Goal: Task Accomplishment & Management: Complete application form

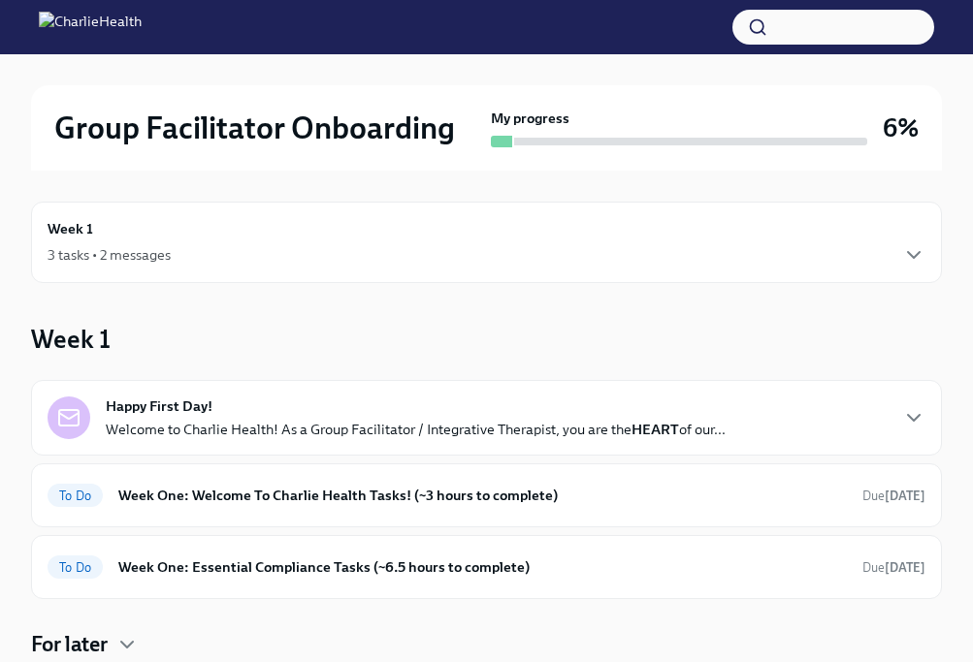
click at [815, 263] on div "3 tasks • 2 messages" at bounding box center [487, 254] width 878 height 23
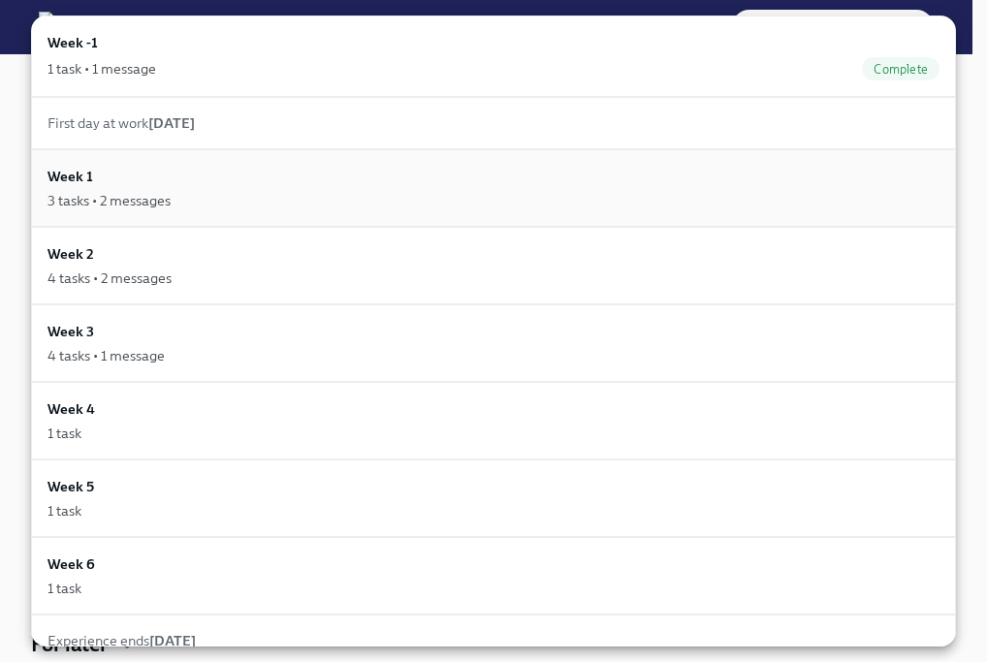
click at [791, 215] on div "Week 1 3 tasks • 2 messages" at bounding box center [493, 188] width 925 height 78
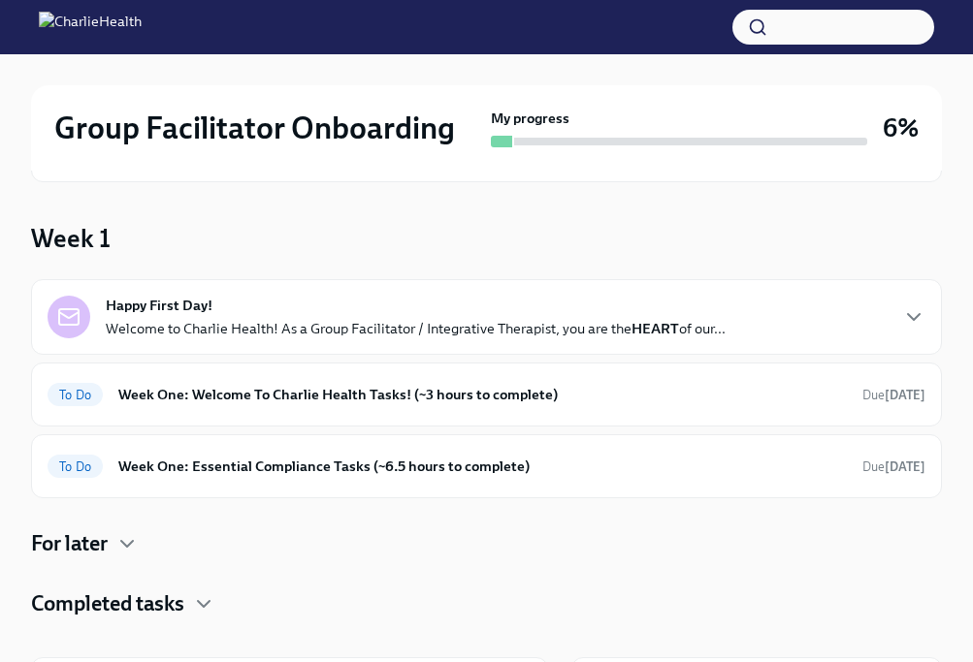
scroll to position [105, 0]
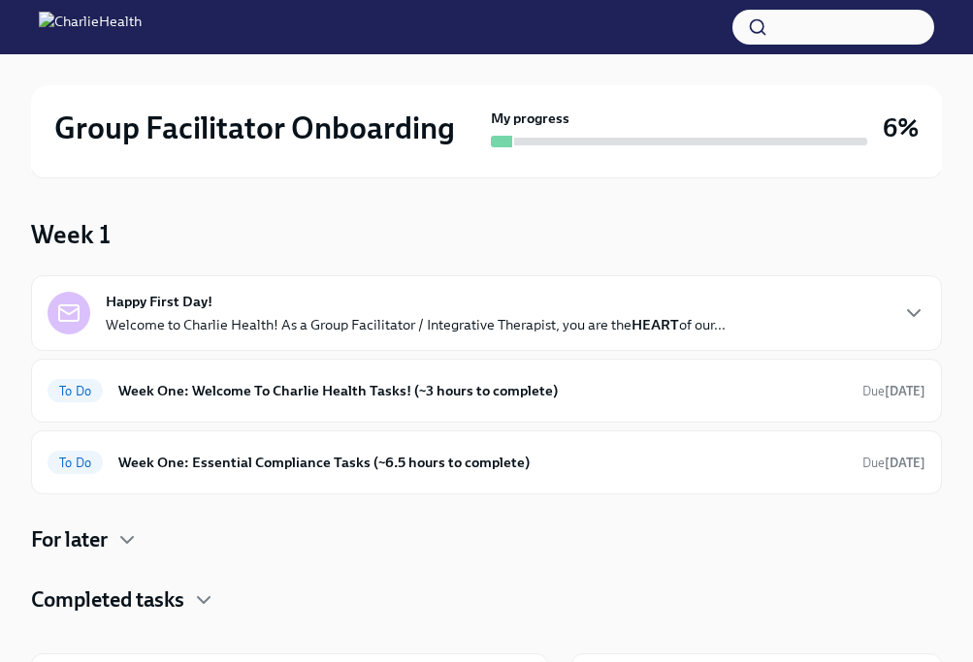
click at [774, 325] on div "Happy First Day! Welcome to Charlie Health! As a Group Facilitator / Integrativ…" at bounding box center [487, 313] width 878 height 43
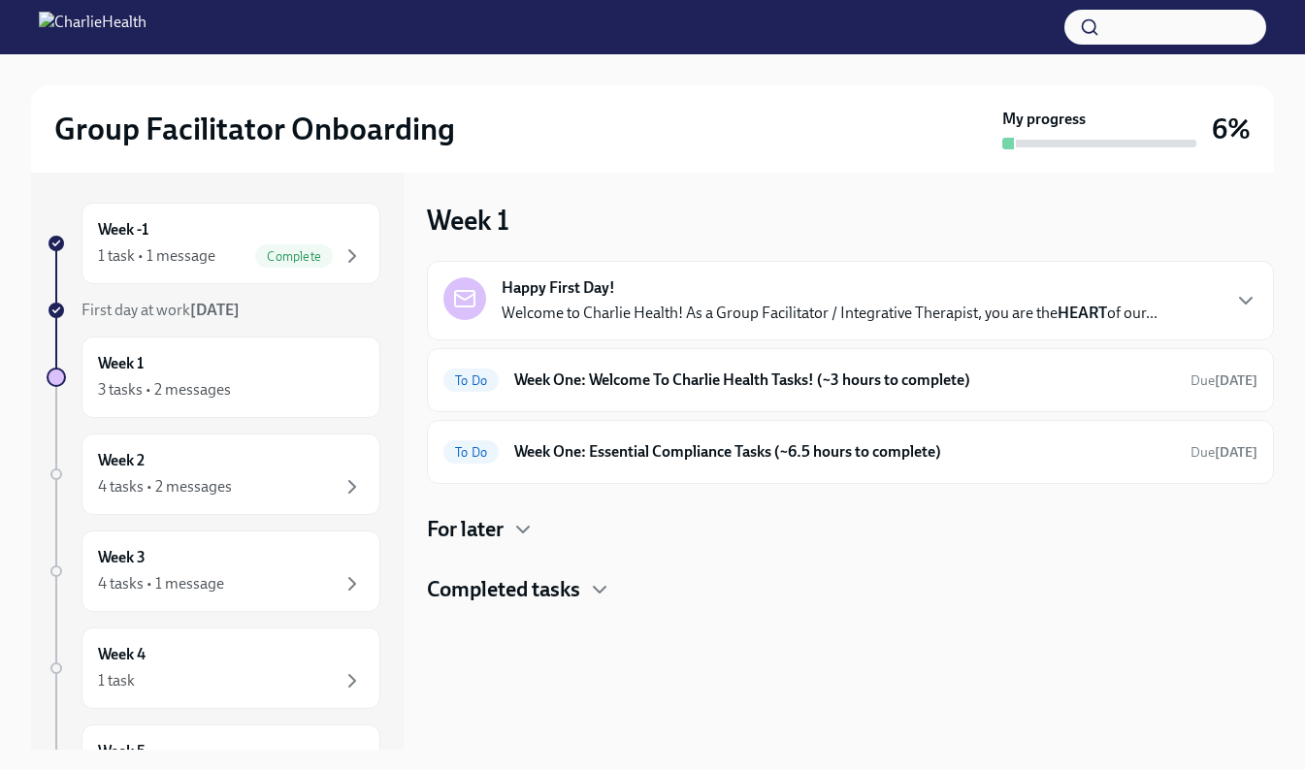
scroll to position [3, 0]
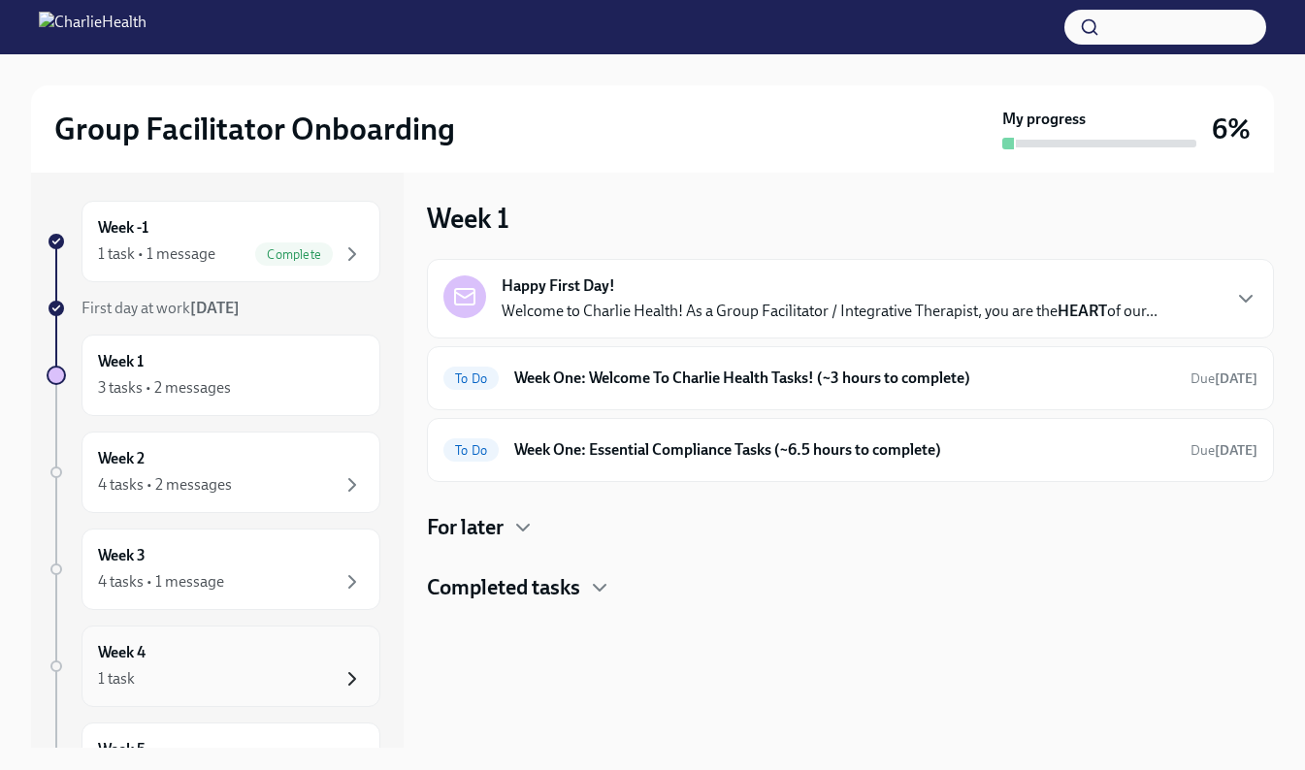
click at [340, 662] on icon "button" at bounding box center [351, 678] width 23 height 23
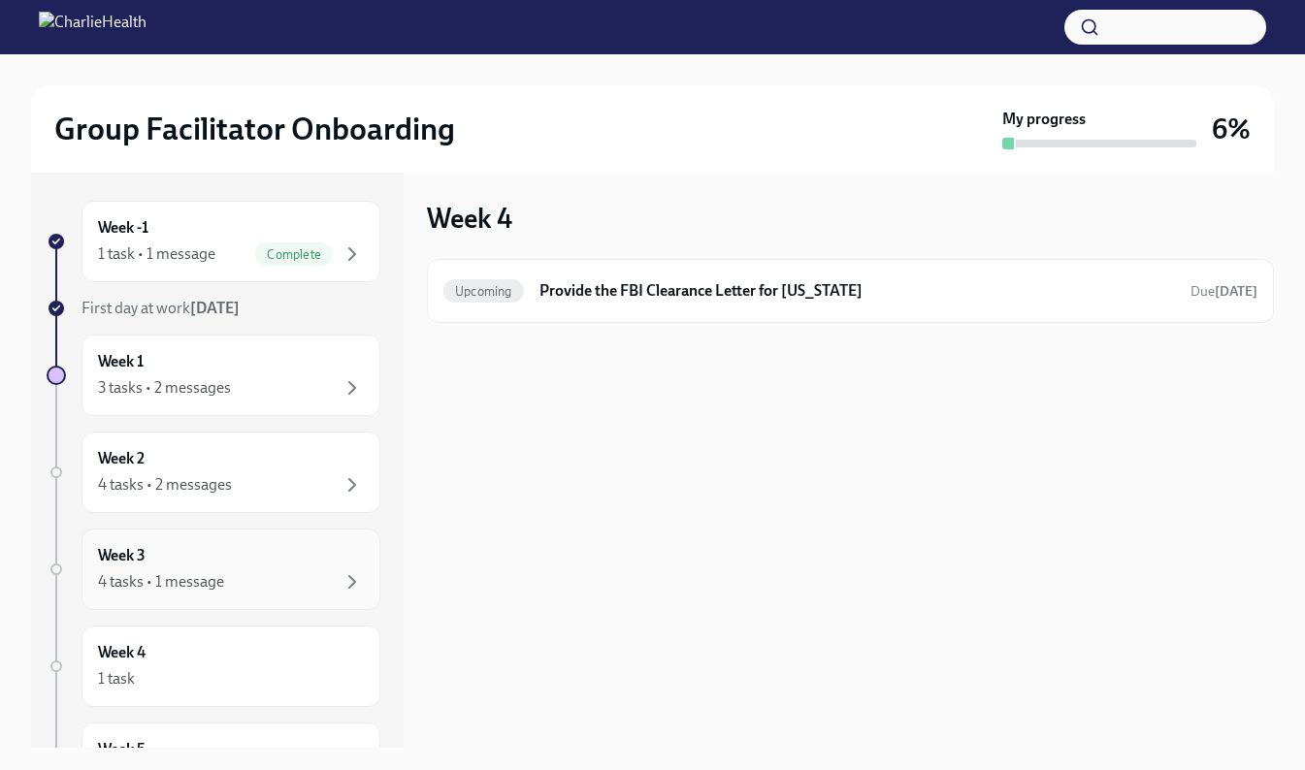
click at [254, 572] on div "4 tasks • 1 message" at bounding box center [231, 581] width 266 height 23
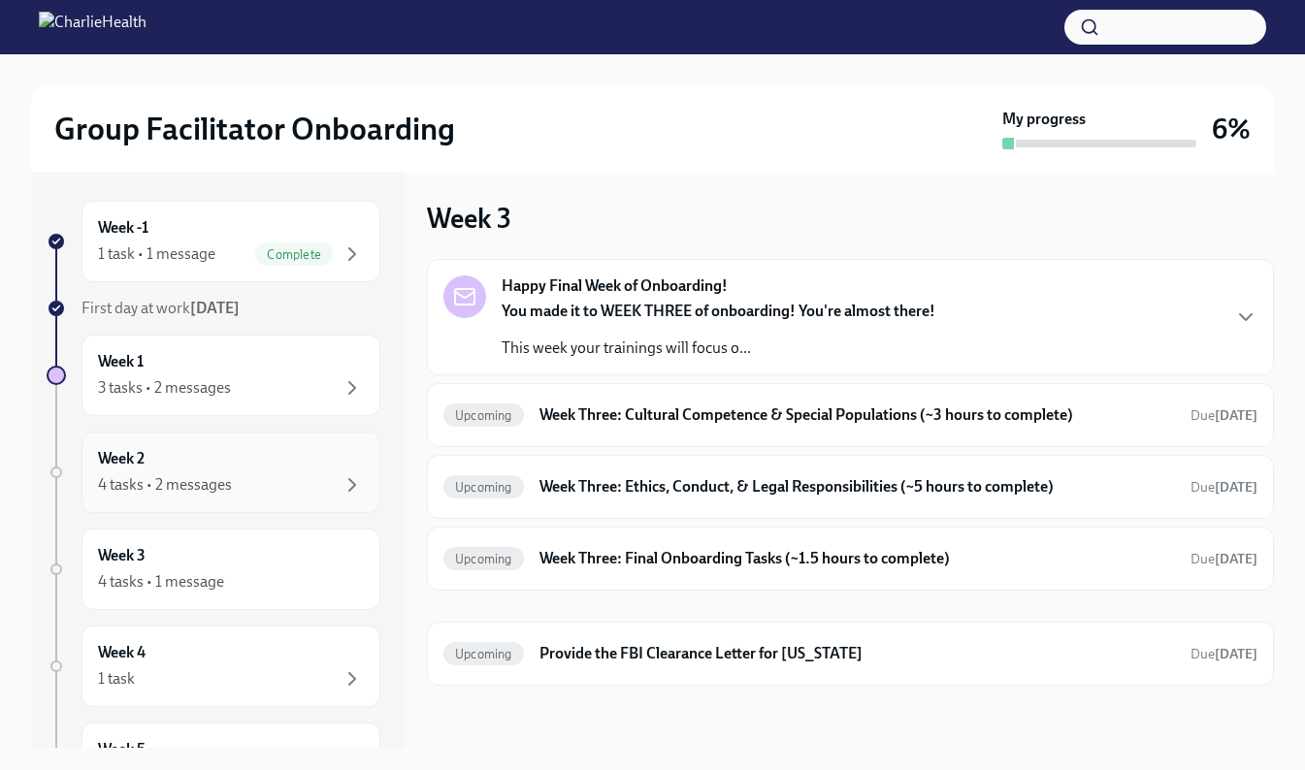
click at [257, 478] on div "4 tasks • 2 messages" at bounding box center [231, 484] width 266 height 23
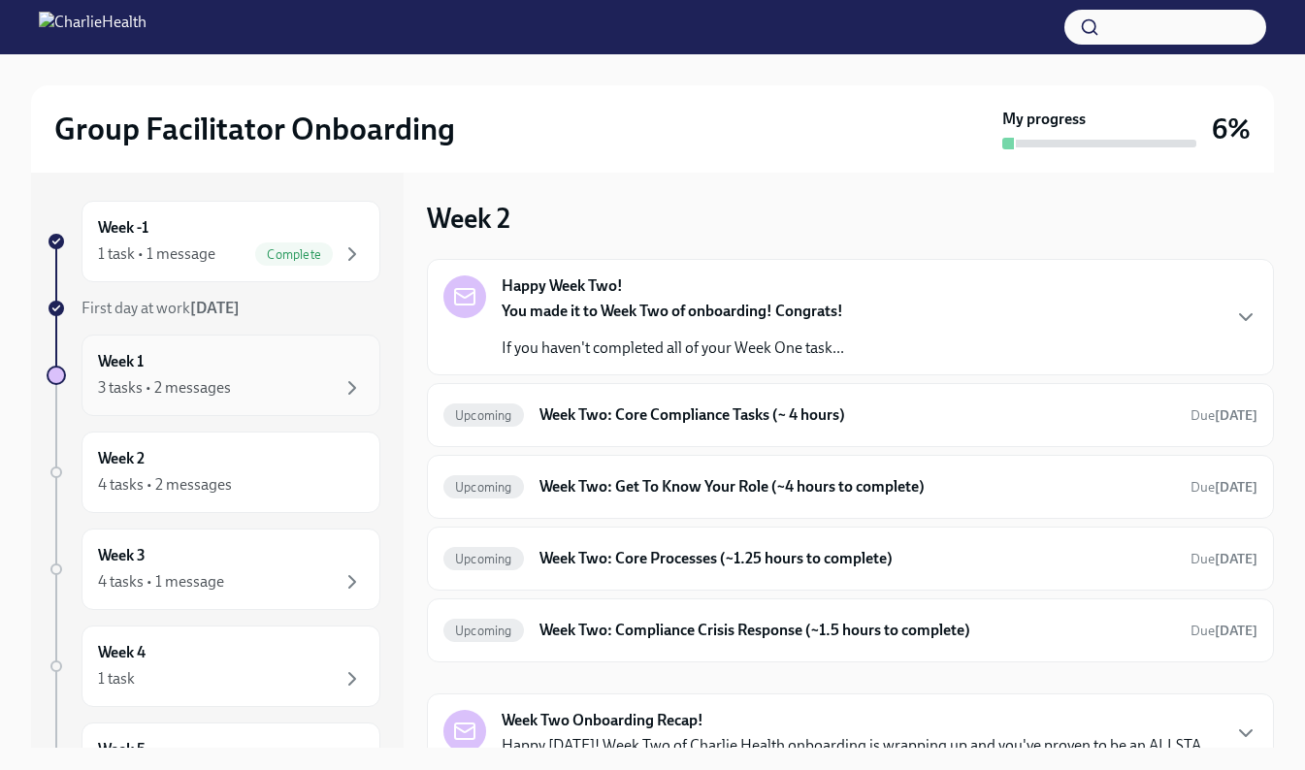
click at [253, 403] on div "Week 1 3 tasks • 2 messages" at bounding box center [230, 375] width 299 height 81
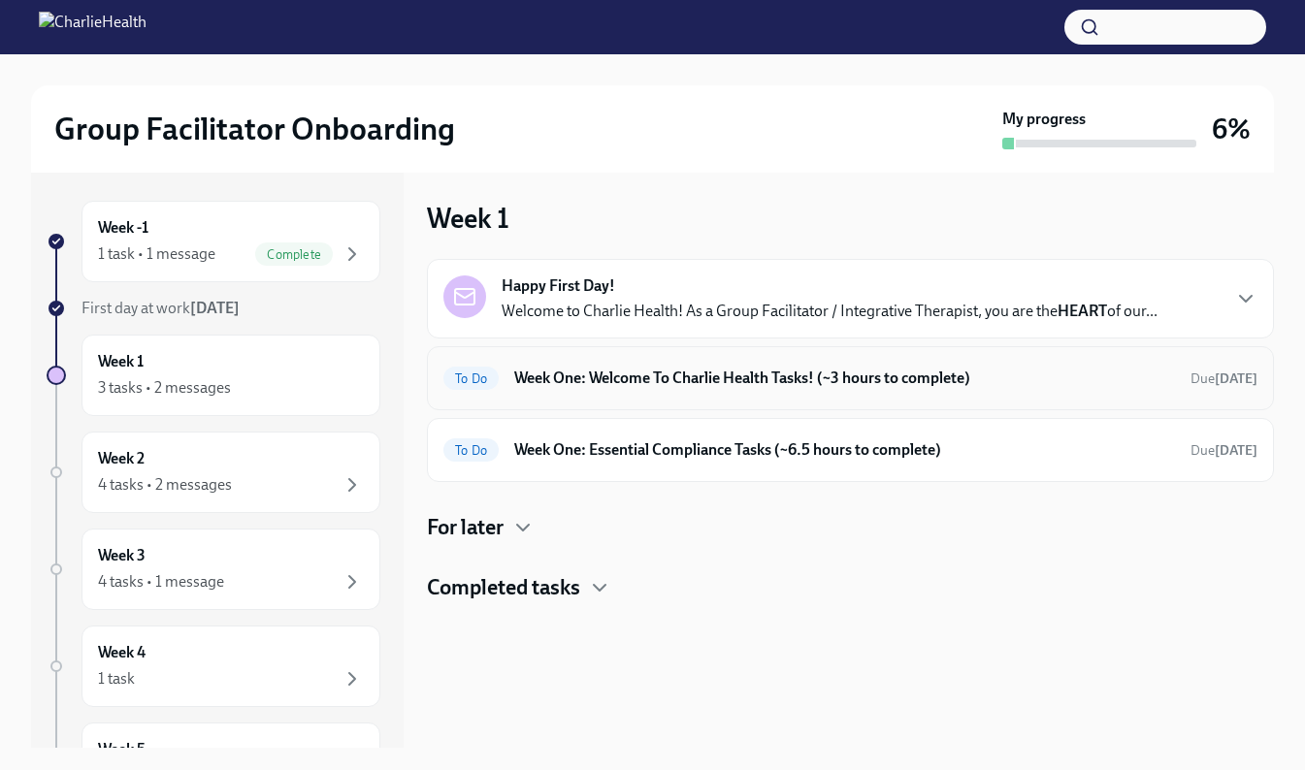
click at [863, 385] on h6 "Week One: Welcome To Charlie Health Tasks! (~3 hours to complete)" at bounding box center [844, 378] width 661 height 21
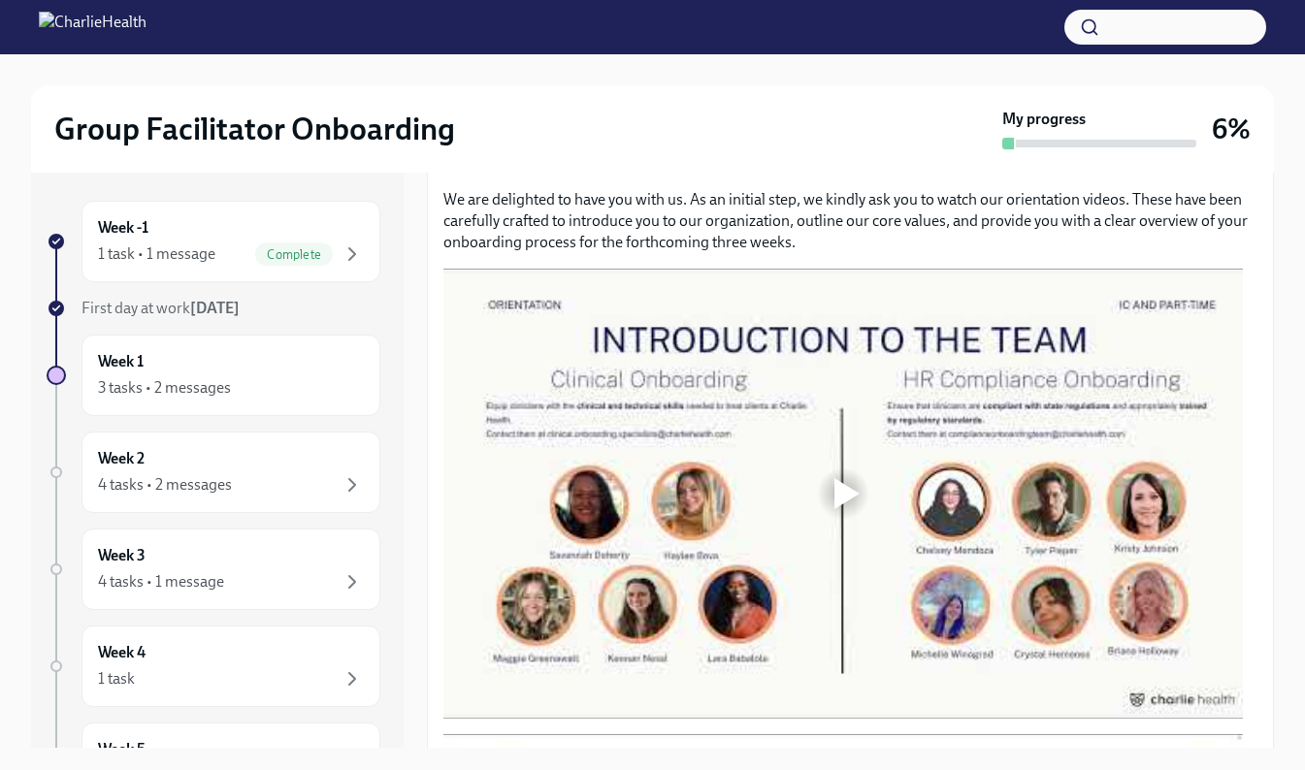
scroll to position [923, 0]
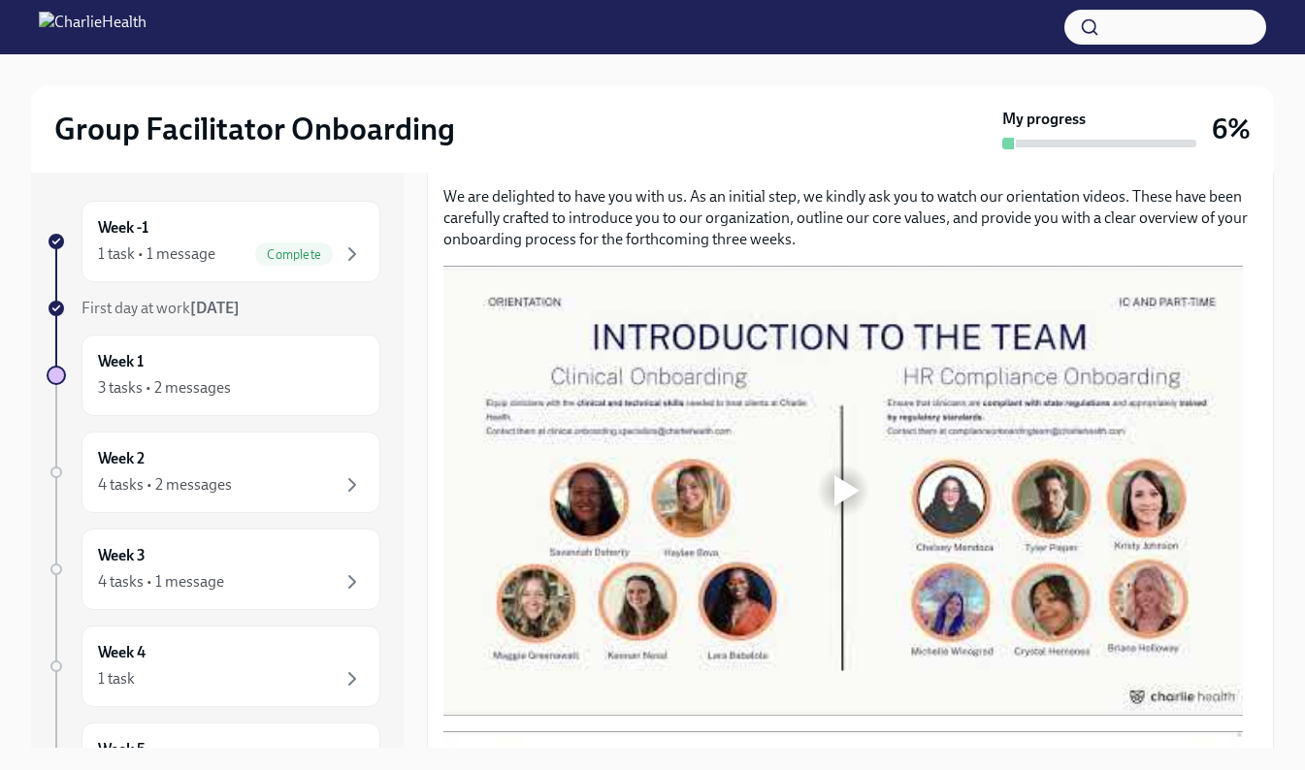
click at [849, 482] on div at bounding box center [846, 490] width 25 height 31
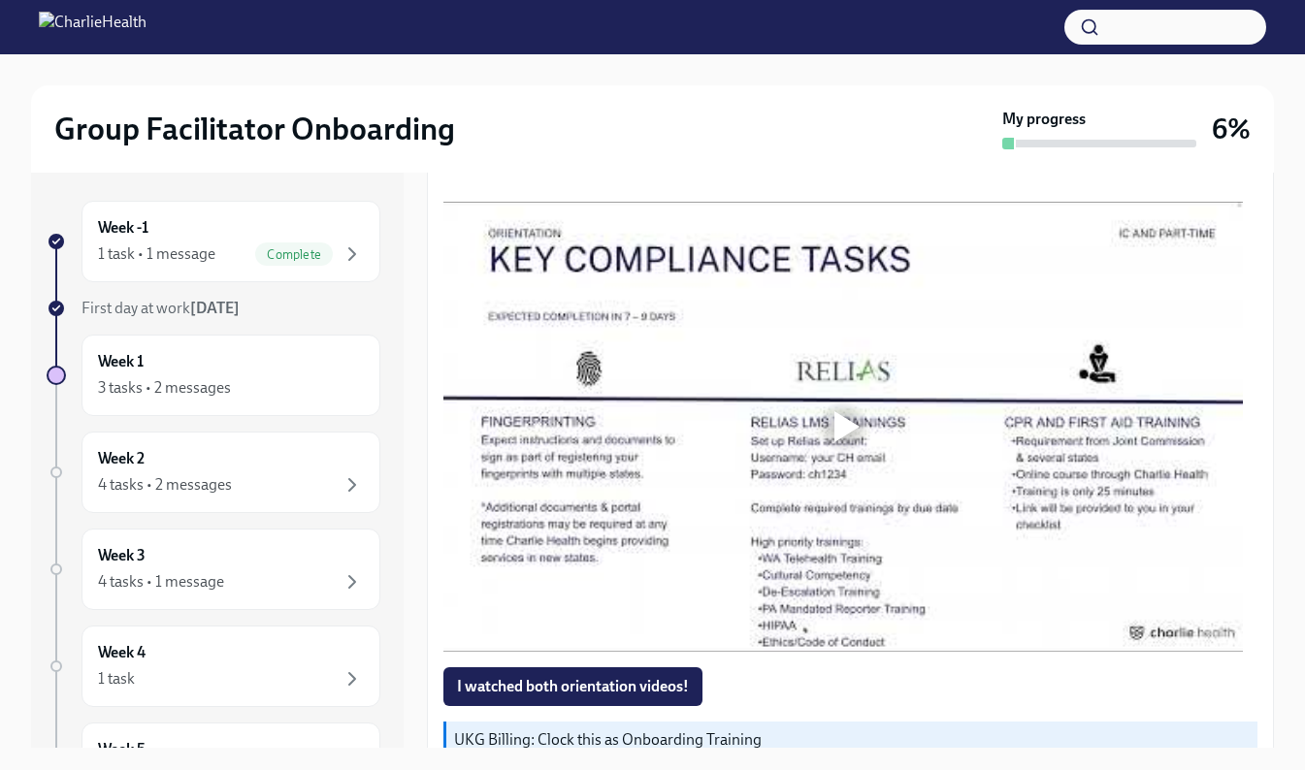
scroll to position [1456, 0]
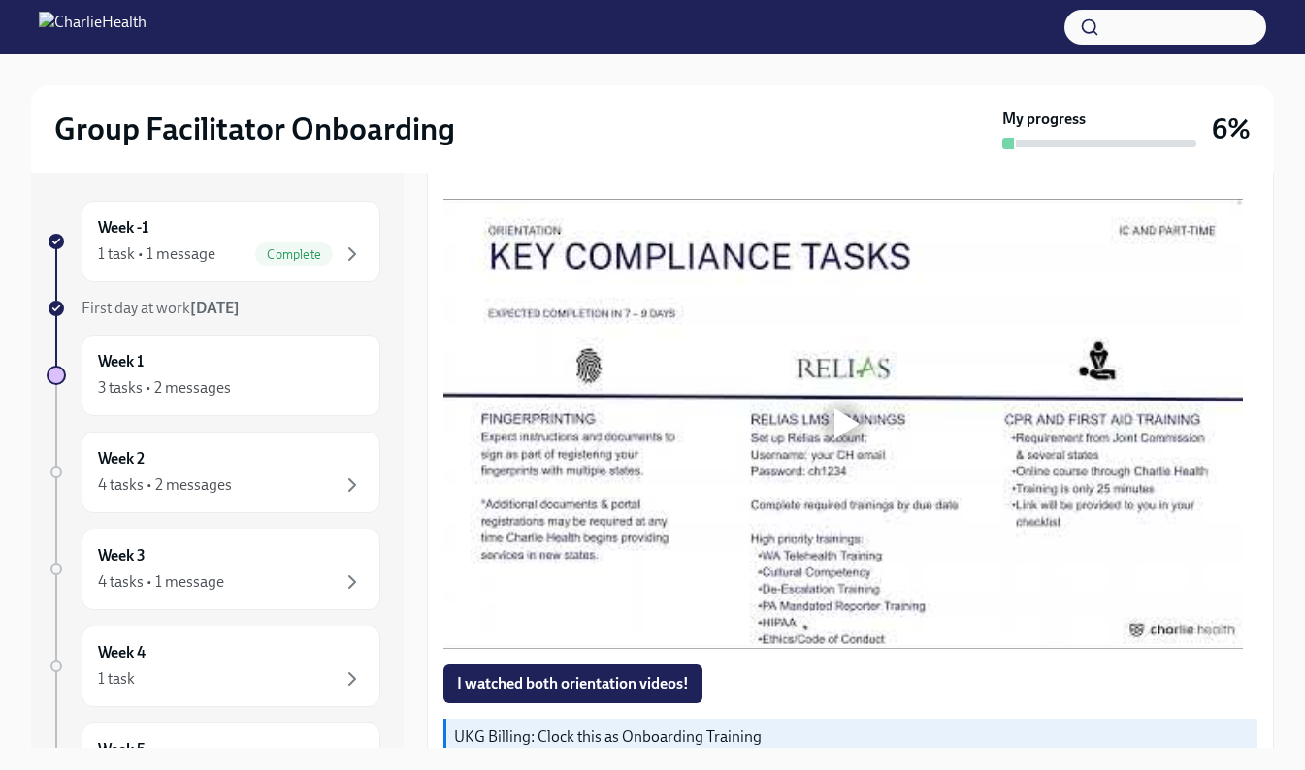
click at [848, 418] on div at bounding box center [846, 423] width 25 height 31
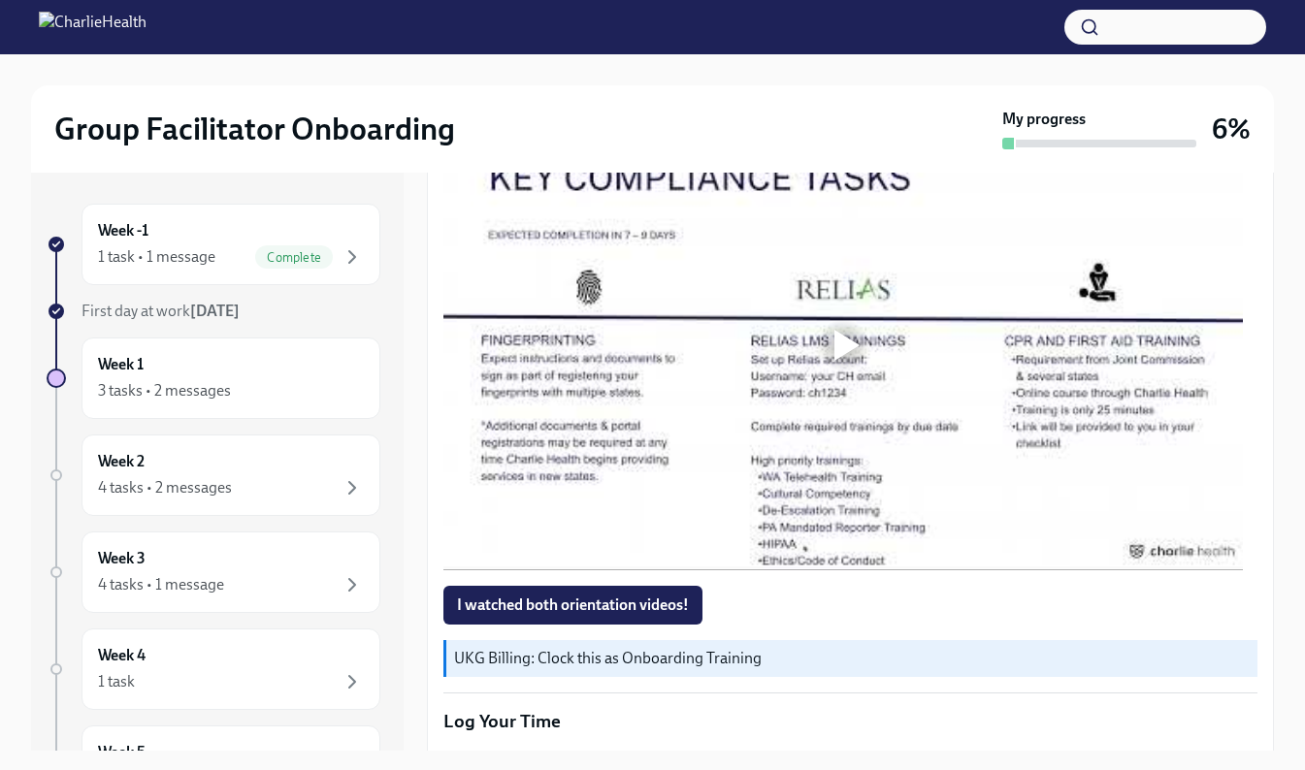
scroll to position [1588, 0]
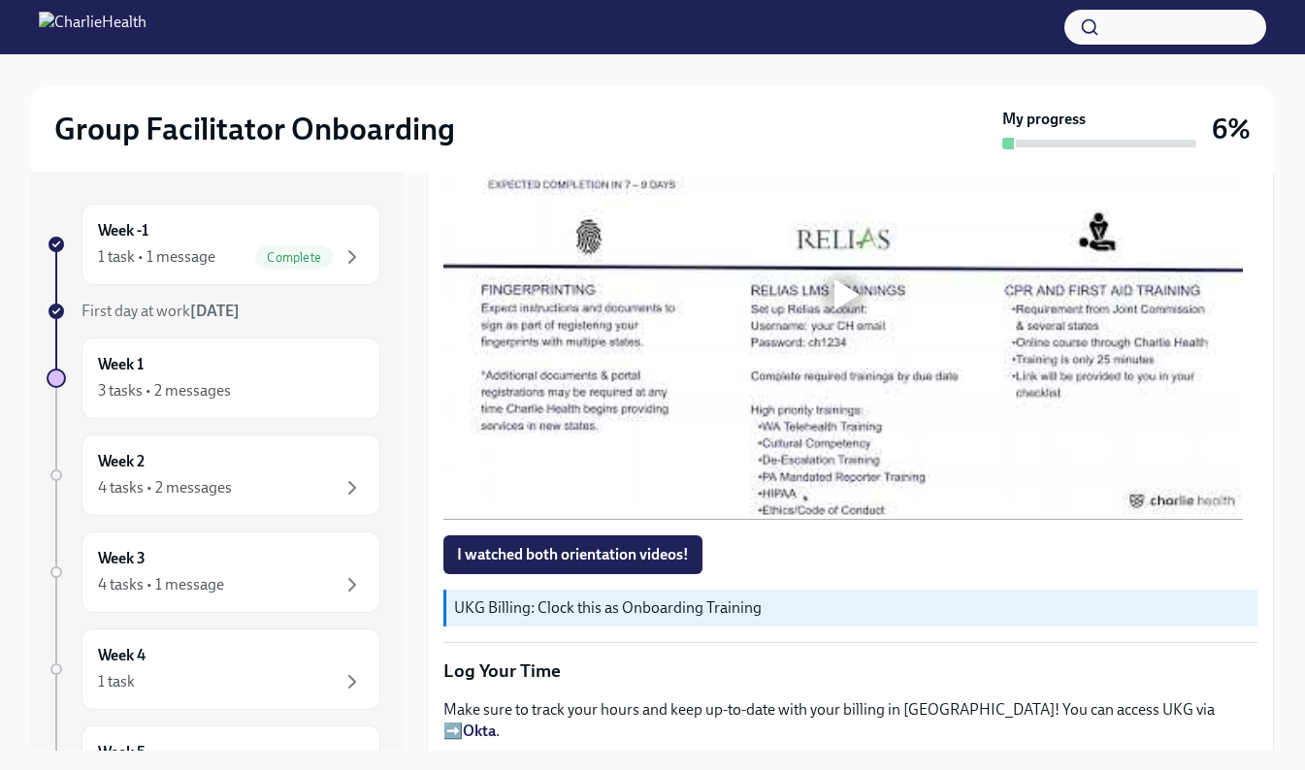
click at [855, 291] on div at bounding box center [846, 294] width 25 height 31
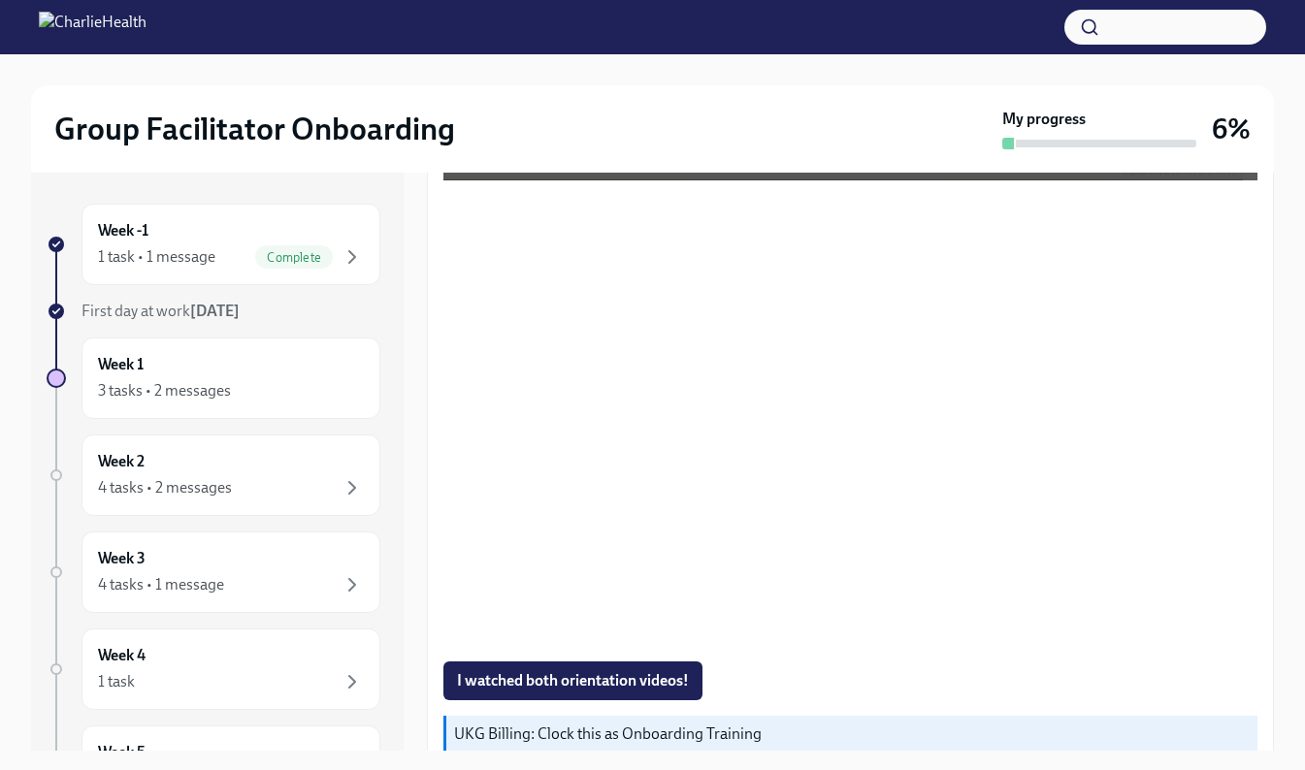
scroll to position [1465, 0]
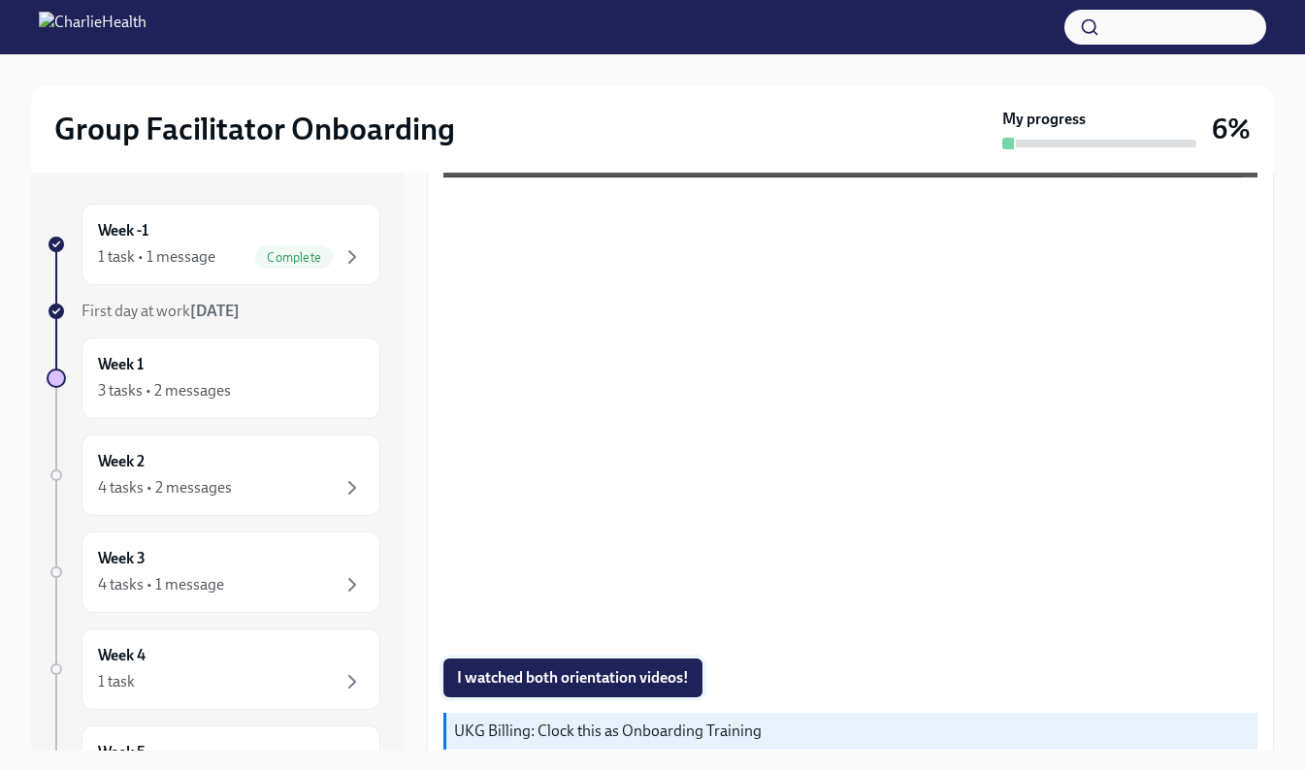
click at [681, 662] on span "I watched both orientation videos!" at bounding box center [573, 677] width 232 height 19
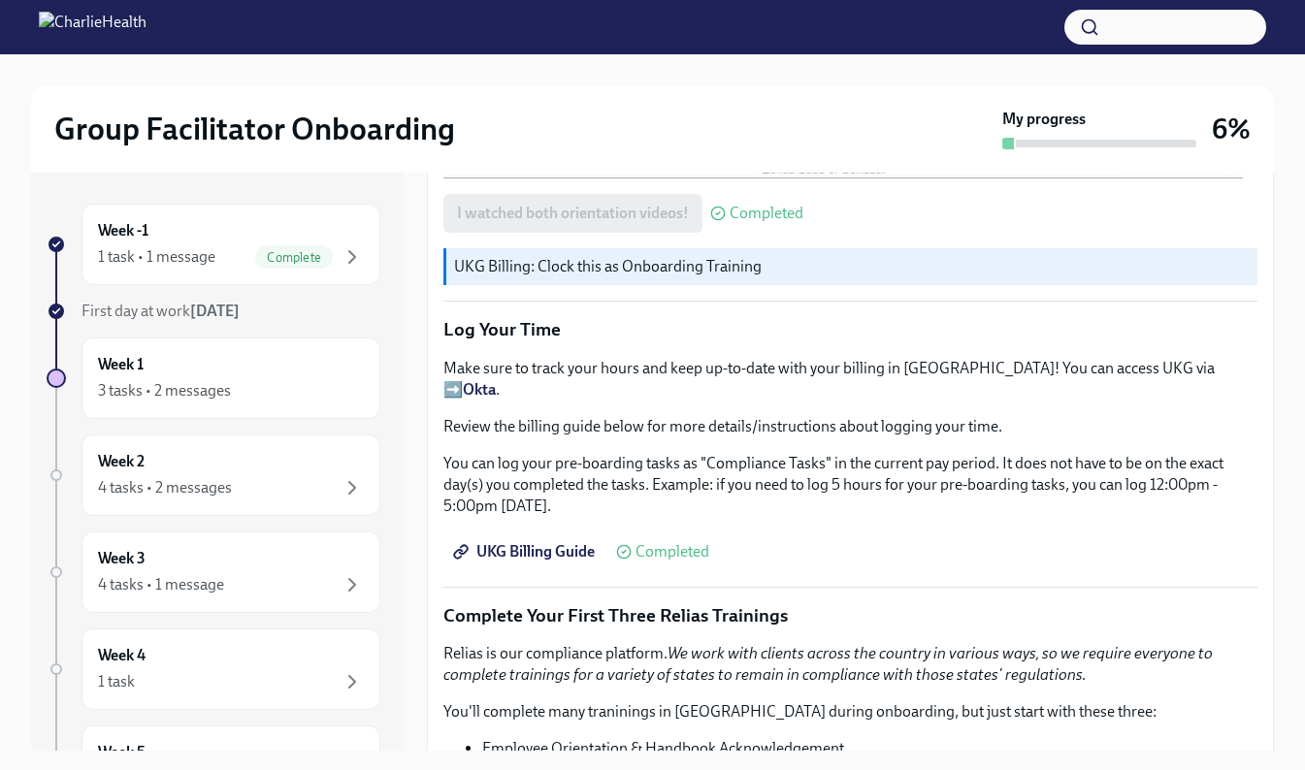
scroll to position [1955, 0]
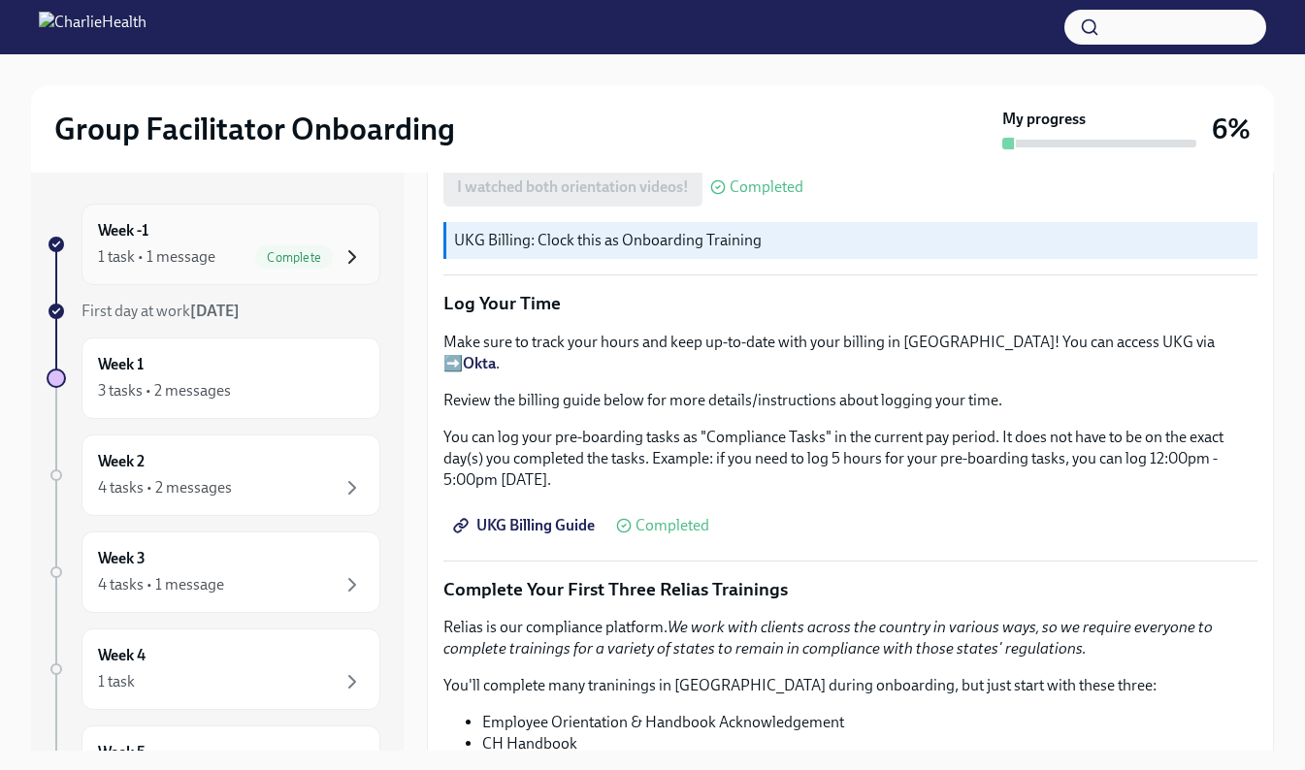
click at [343, 252] on icon "button" at bounding box center [351, 256] width 23 height 23
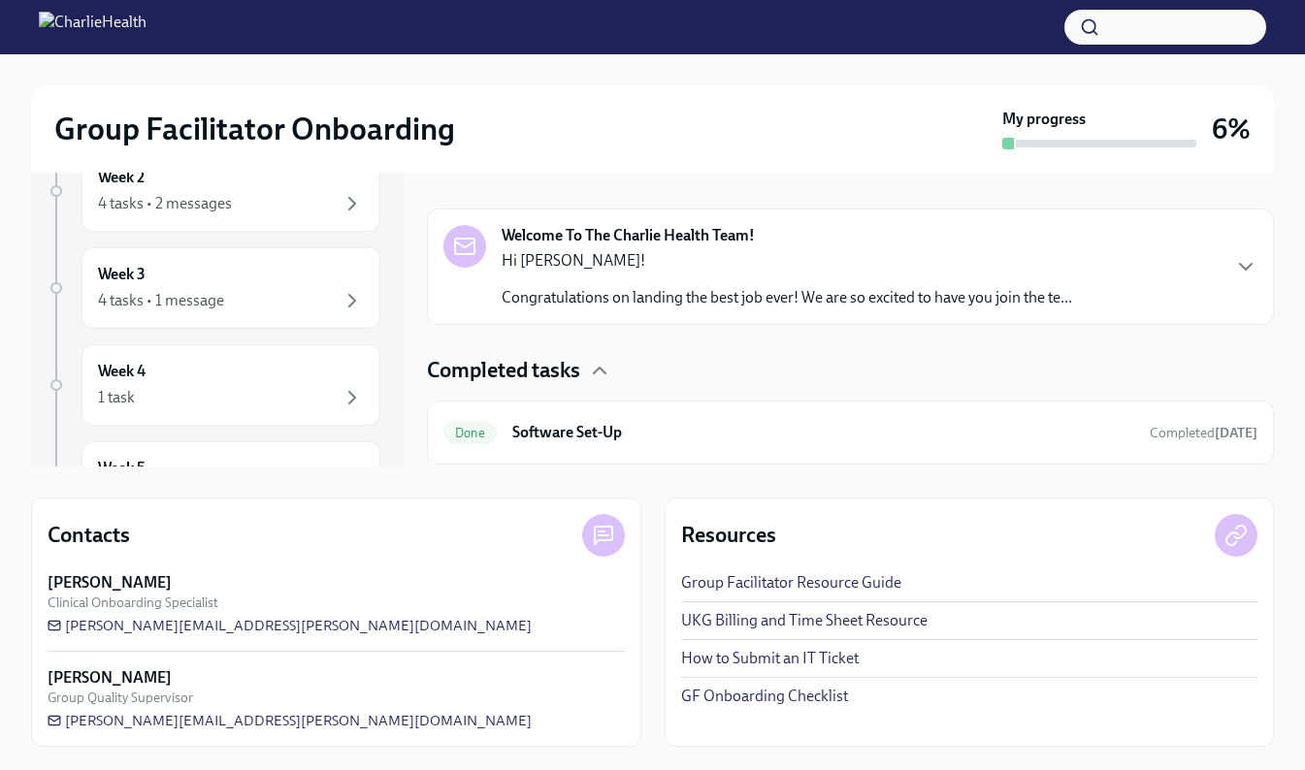
scroll to position [270, 0]
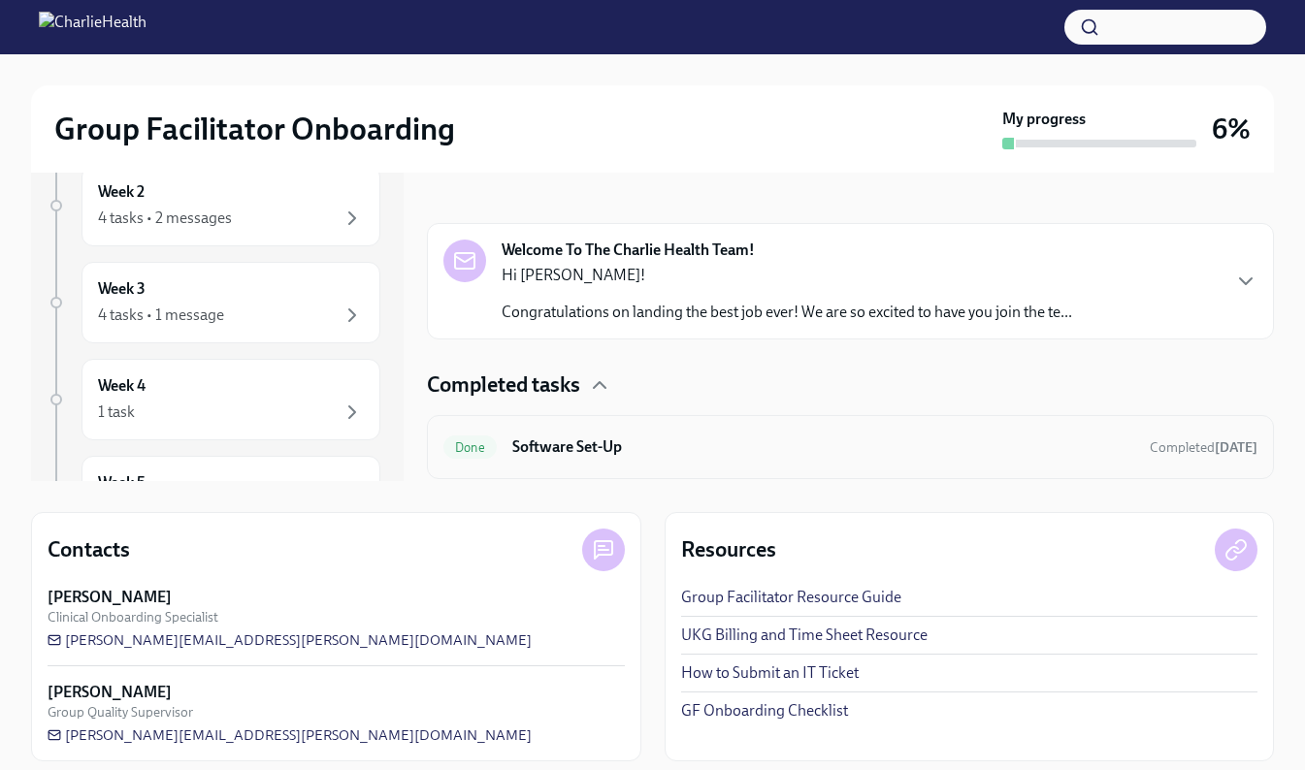
click at [986, 460] on div "Done Software Set-Up Completed yesterday" at bounding box center [850, 447] width 814 height 31
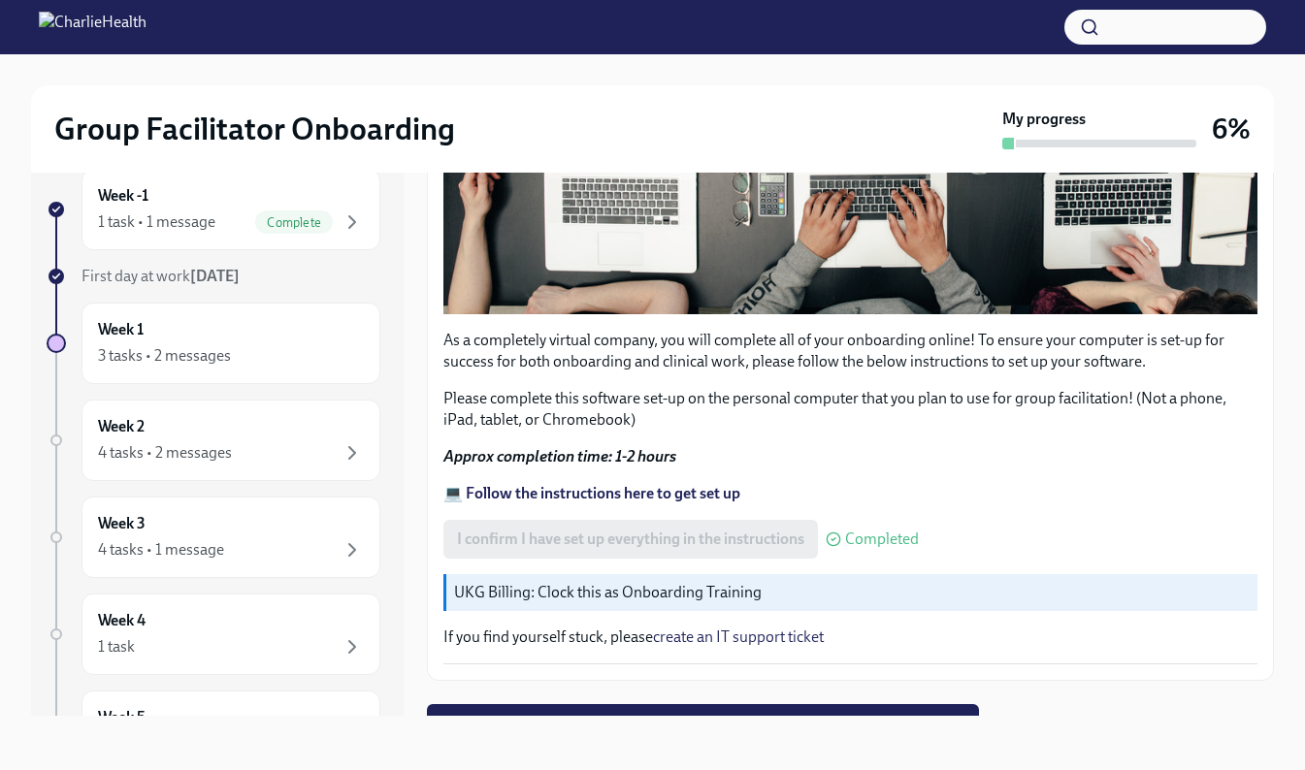
scroll to position [586, 0]
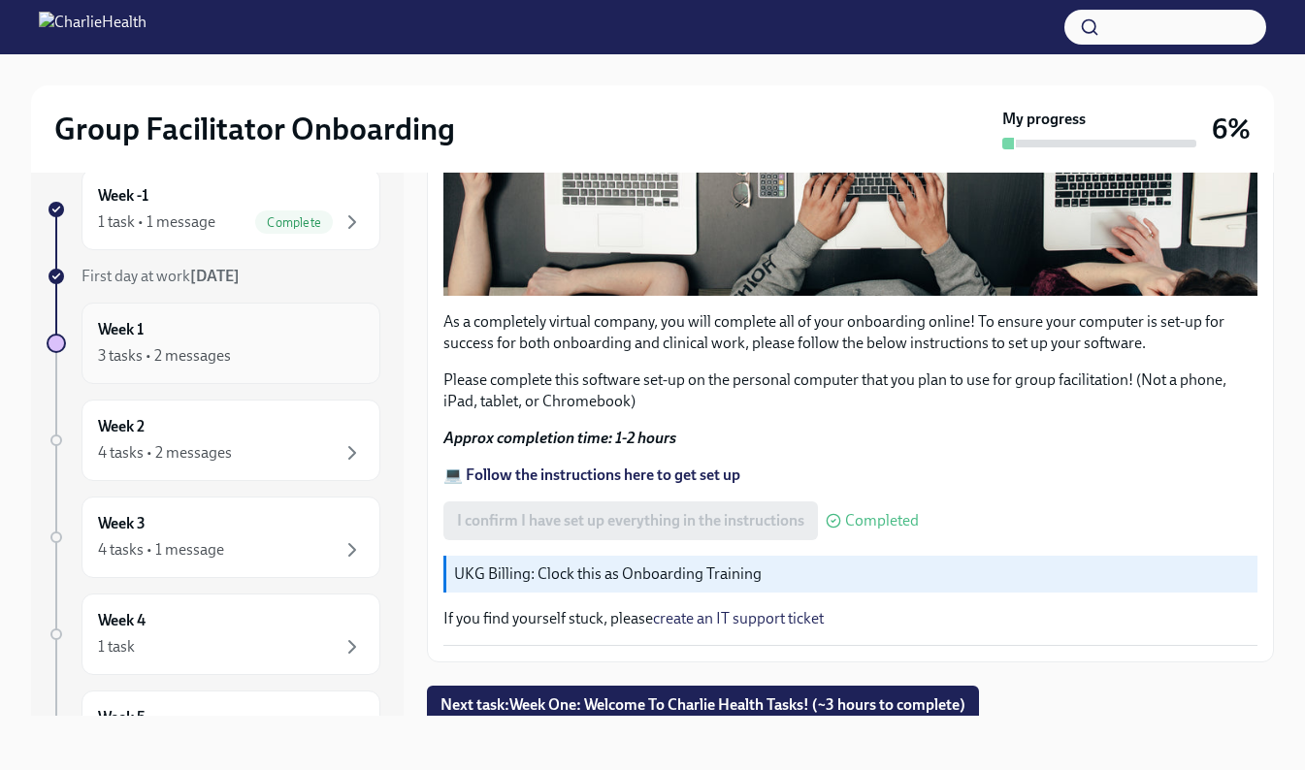
click at [297, 324] on div "Week 1 3 tasks • 2 messages" at bounding box center [231, 343] width 266 height 48
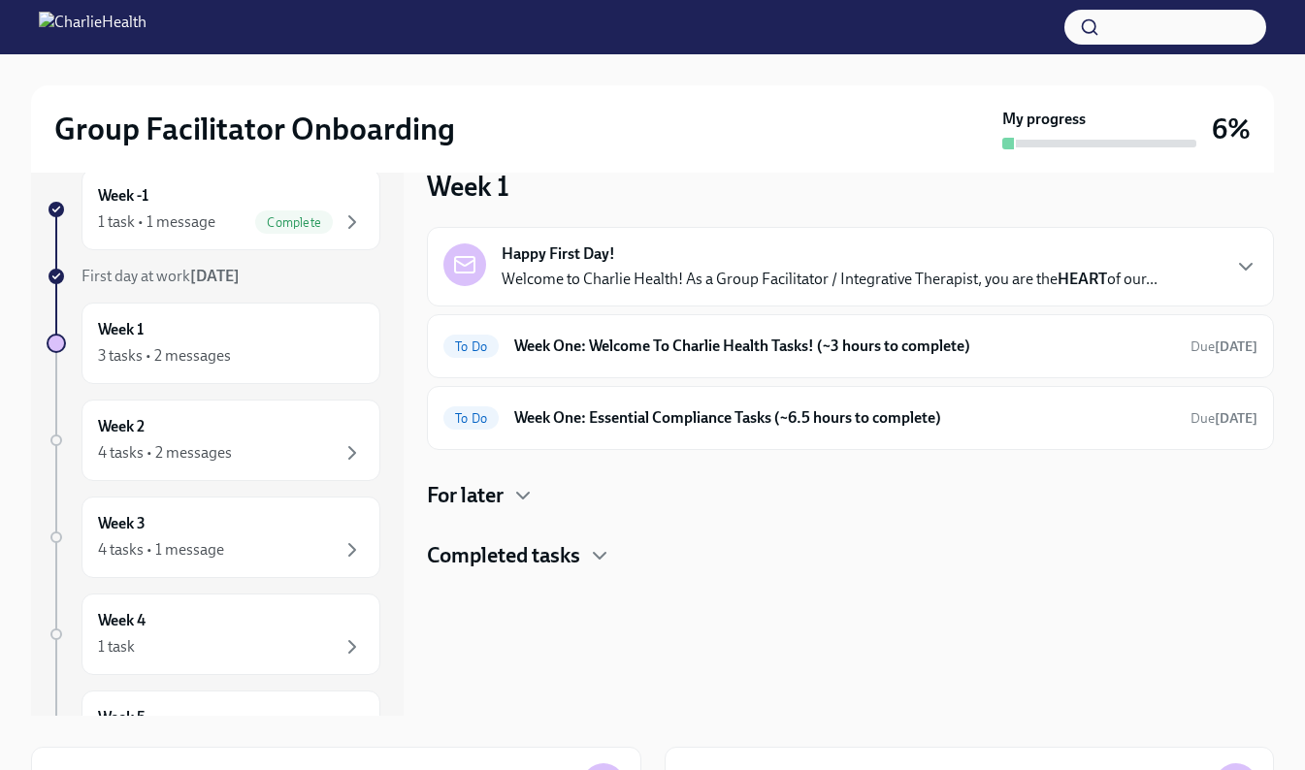
click at [786, 263] on div "Happy First Day! Welcome to Charlie Health! As a Group Facilitator / Integrativ…" at bounding box center [829, 266] width 656 height 47
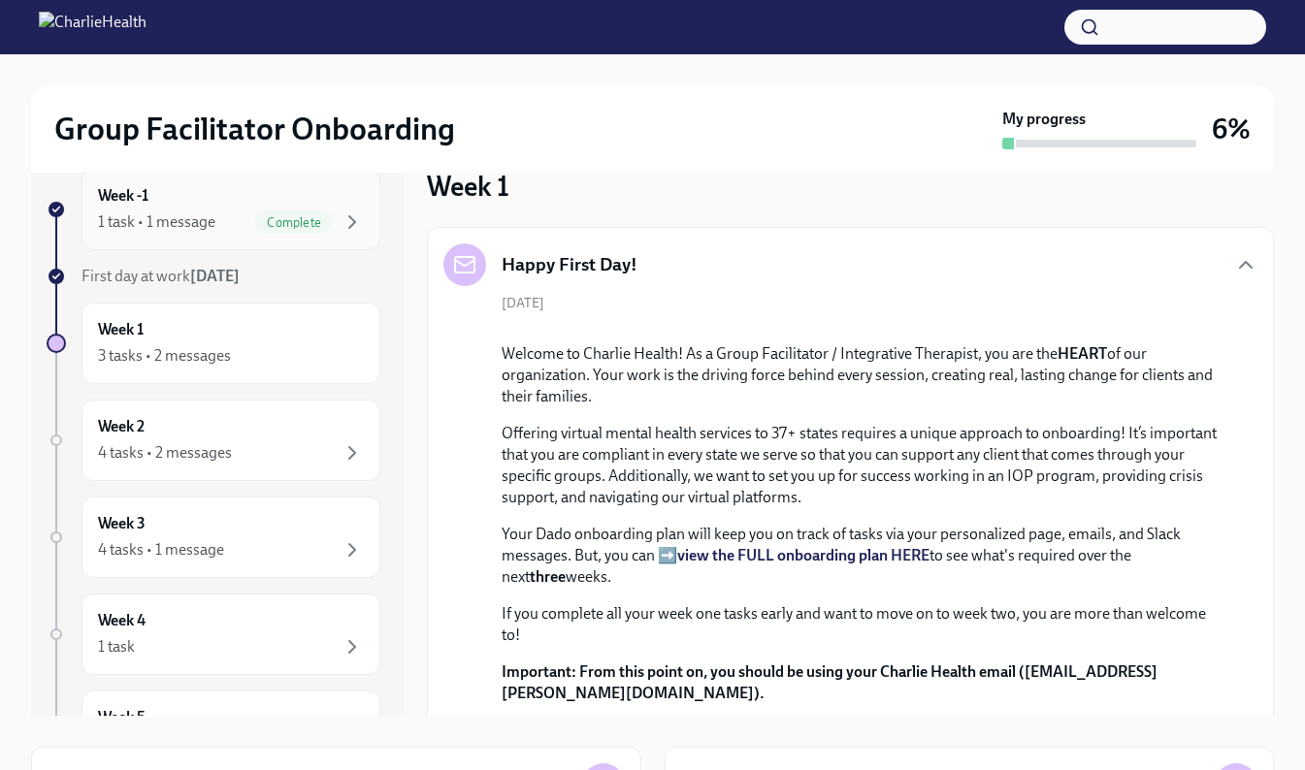
click at [189, 217] on div "1 task • 1 message" at bounding box center [156, 221] width 117 height 21
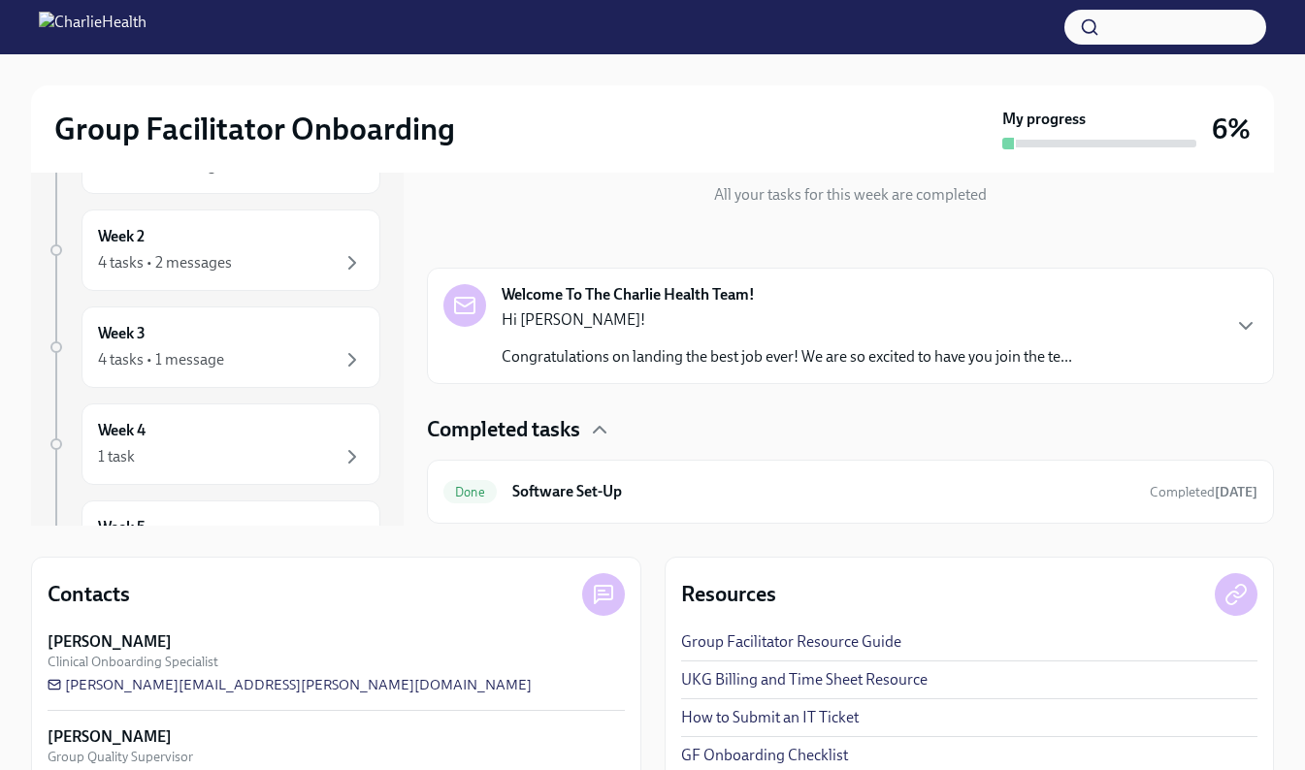
scroll to position [229, 0]
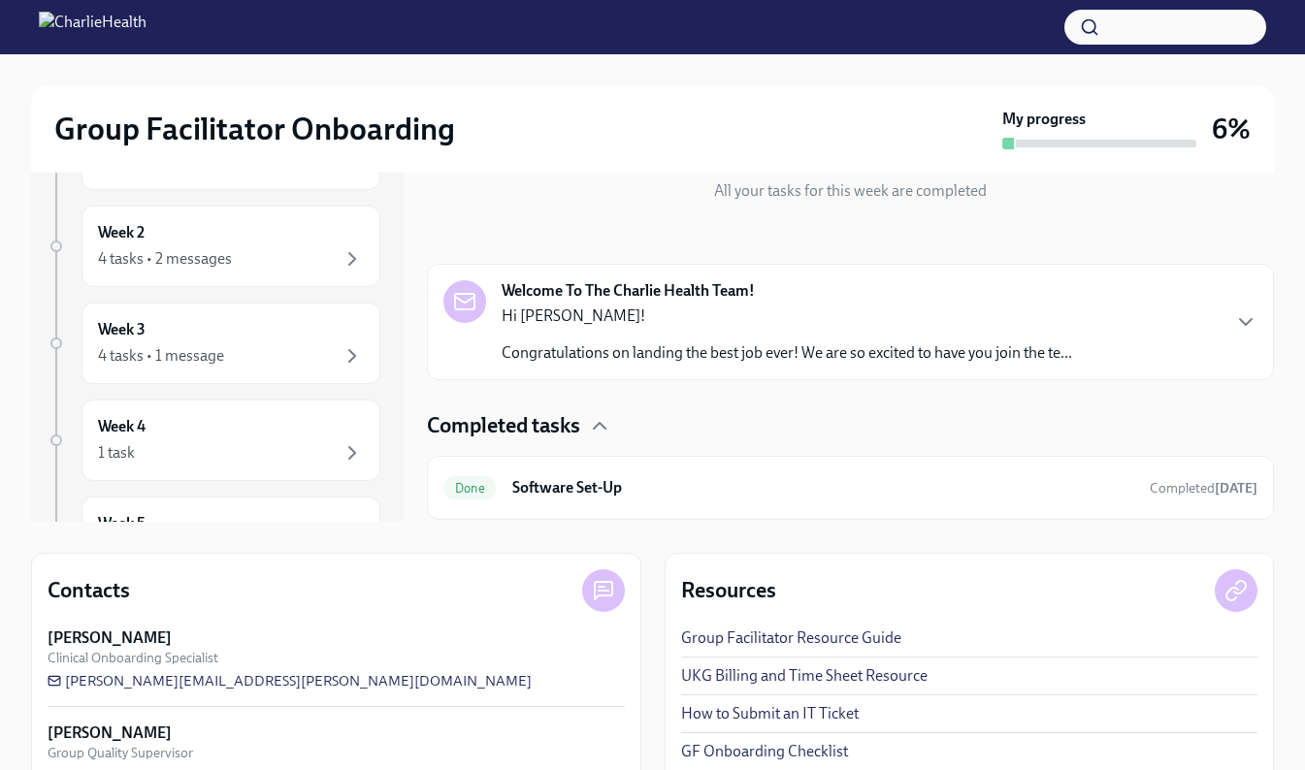
click at [986, 327] on div "Welcome To The Charlie Health Team! Hi Xakaiya! Congratulations on landing the …" at bounding box center [850, 321] width 814 height 83
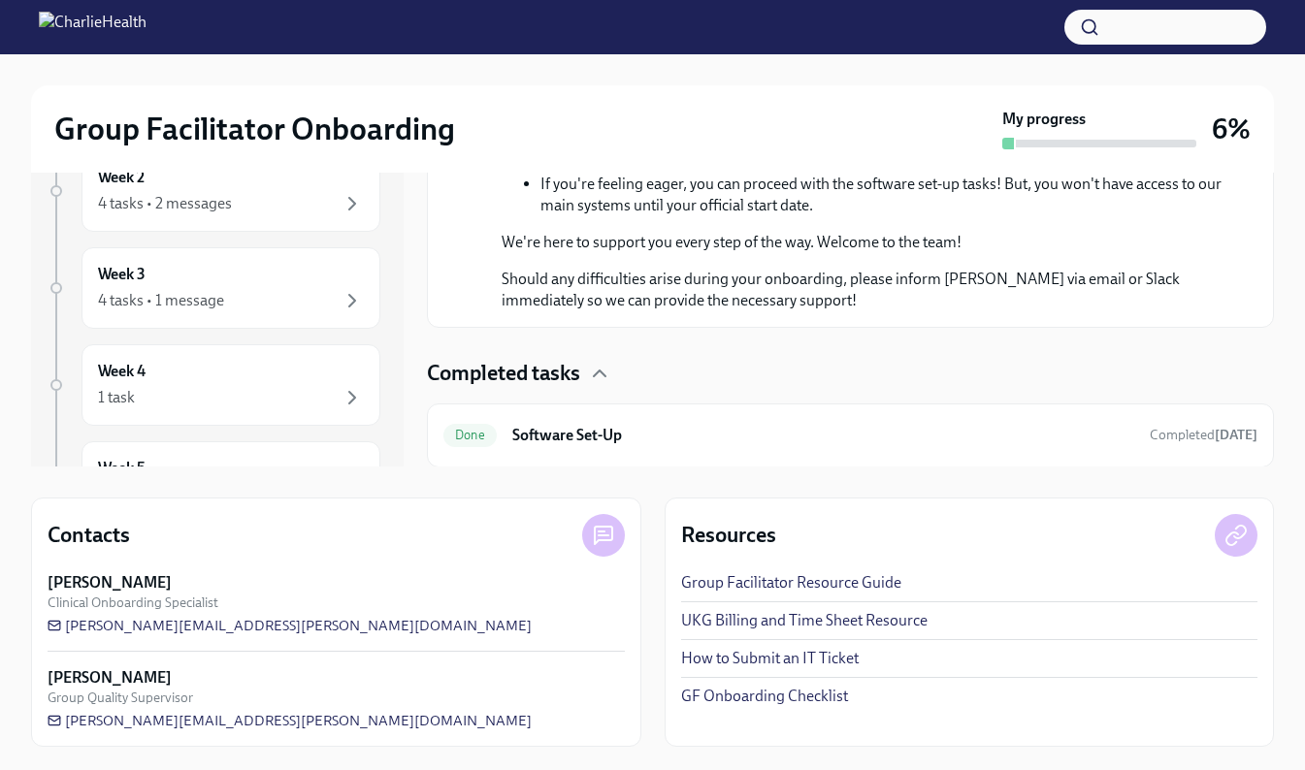
scroll to position [942, 0]
click at [986, 437] on span "Completed yesterday" at bounding box center [1203, 434] width 108 height 16
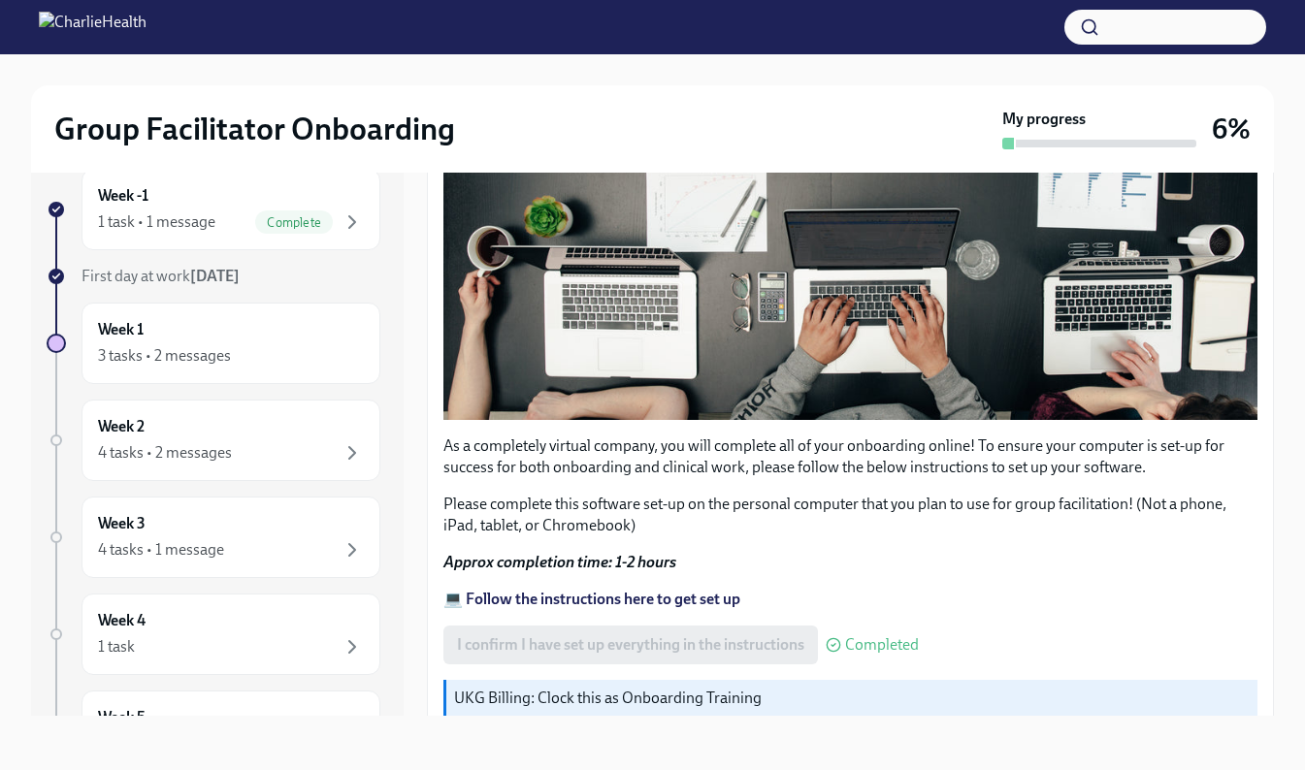
scroll to position [586, 0]
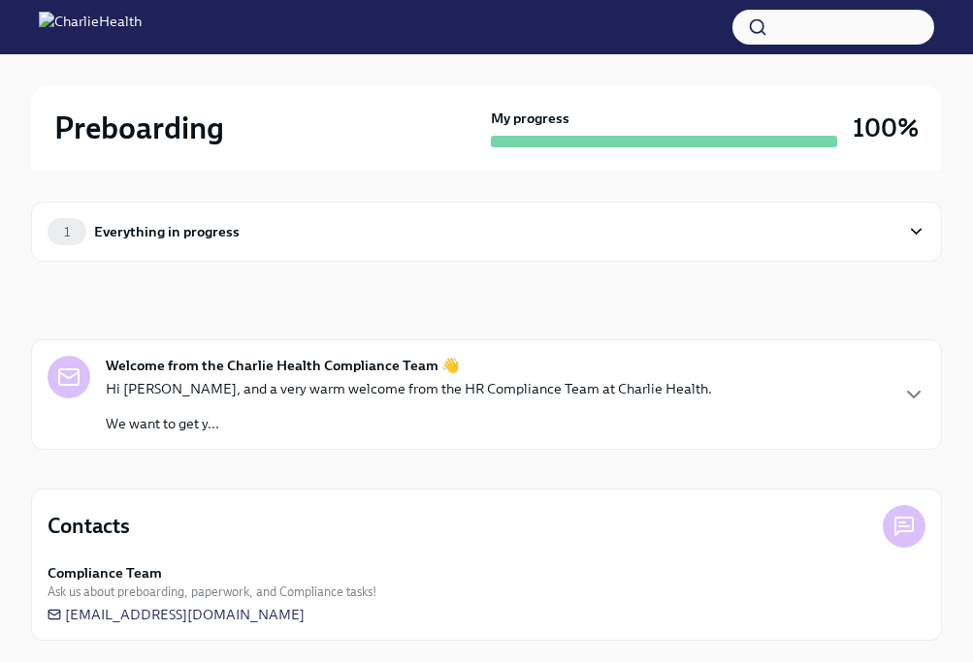
click at [893, 233] on div "1 Everything in progress" at bounding box center [474, 231] width 852 height 27
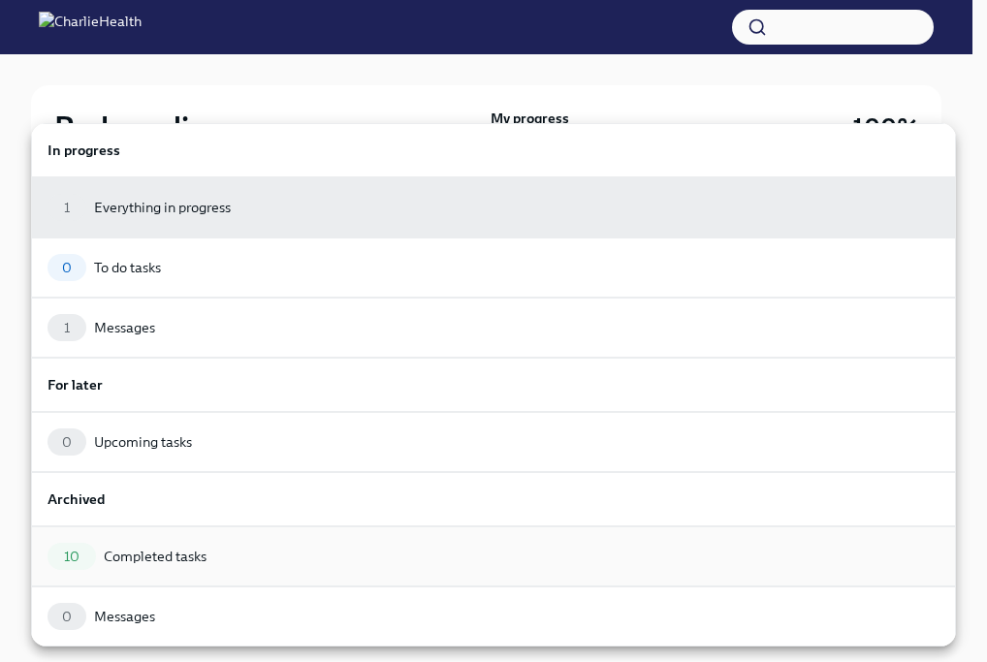
click at [588, 570] on div "10 Completed tasks" at bounding box center [493, 557] width 925 height 60
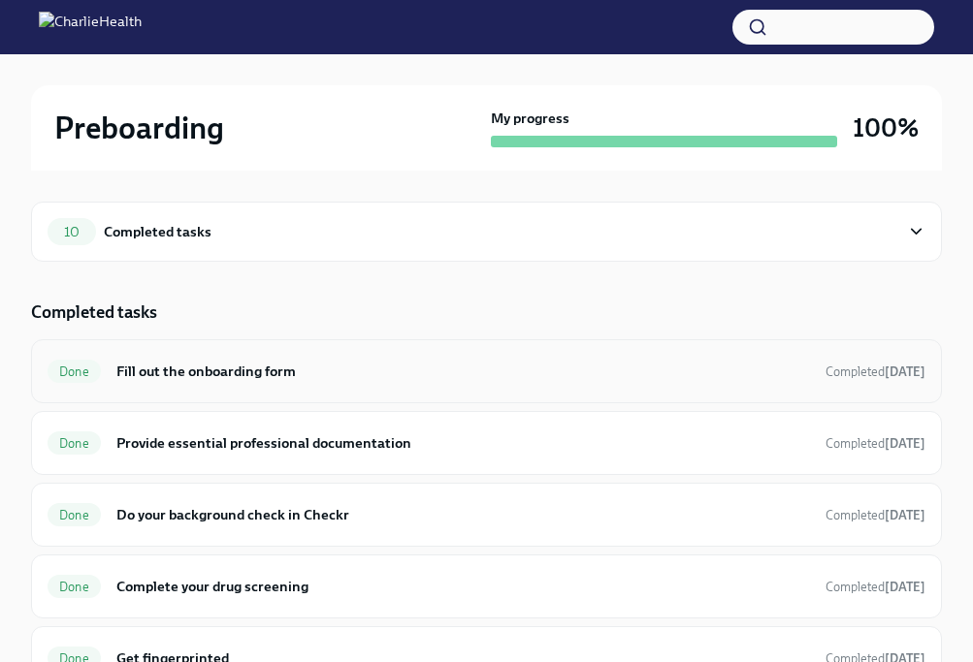
click at [727, 382] on div "Done Fill out the onboarding form Completed [DATE]" at bounding box center [487, 371] width 878 height 31
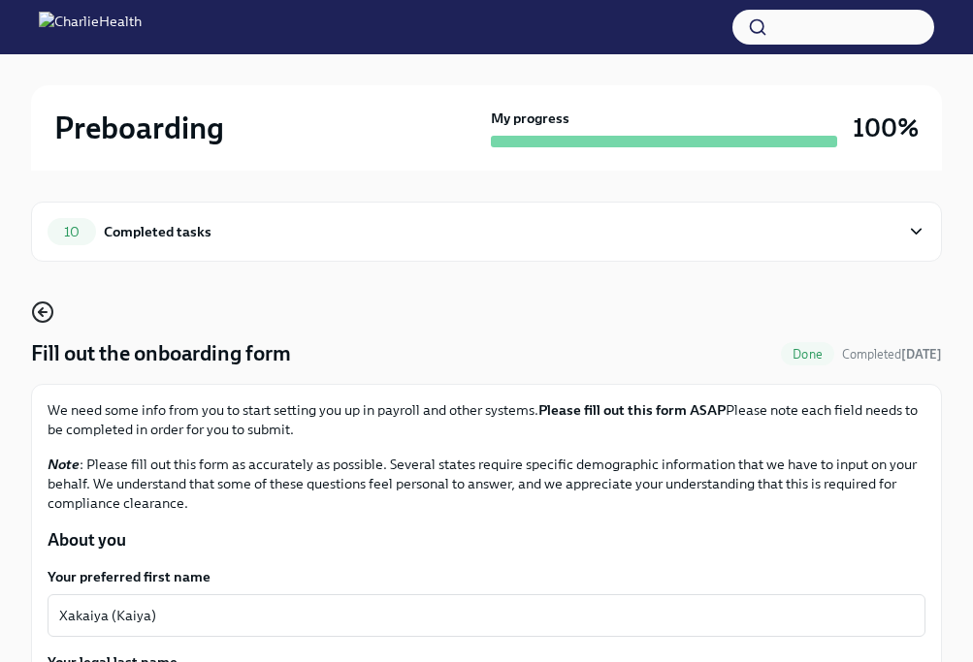
click at [42, 312] on icon "button" at bounding box center [43, 312] width 8 height 0
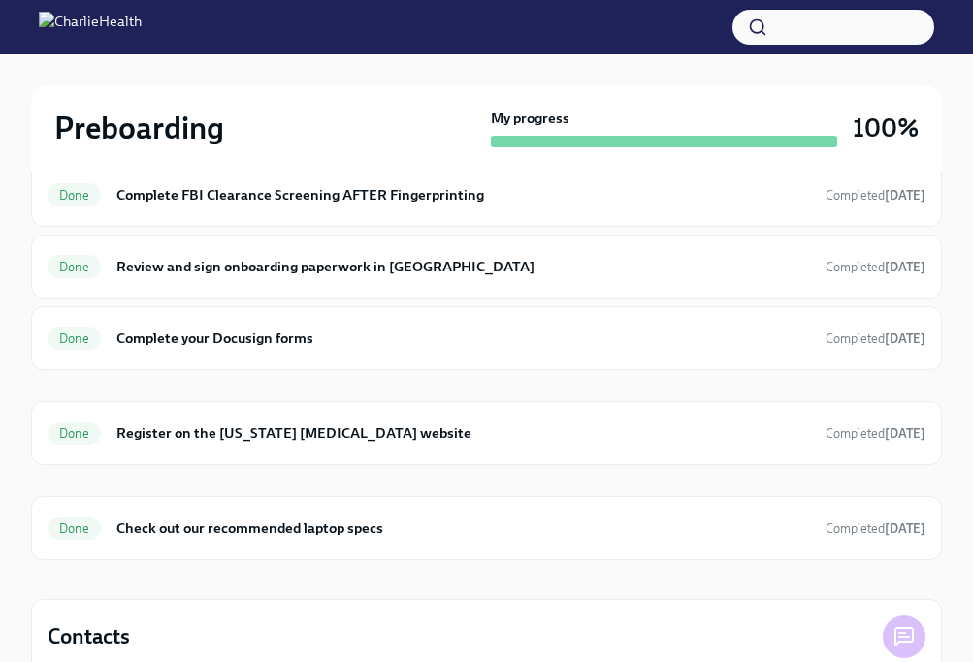
scroll to position [521, 0]
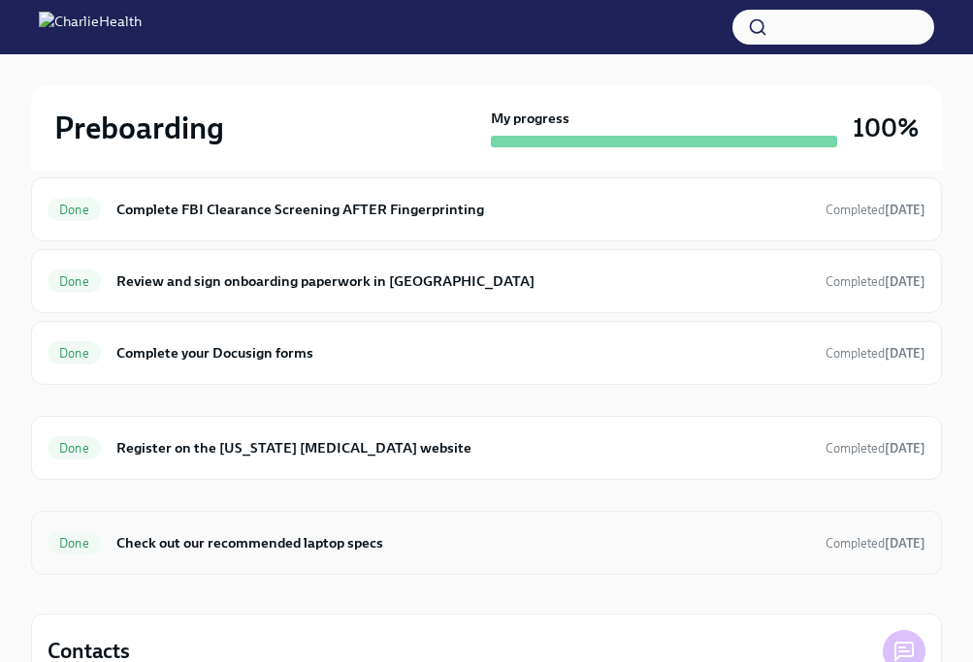
click at [627, 533] on h6 "Check out our recommended laptop specs" at bounding box center [463, 543] width 694 height 21
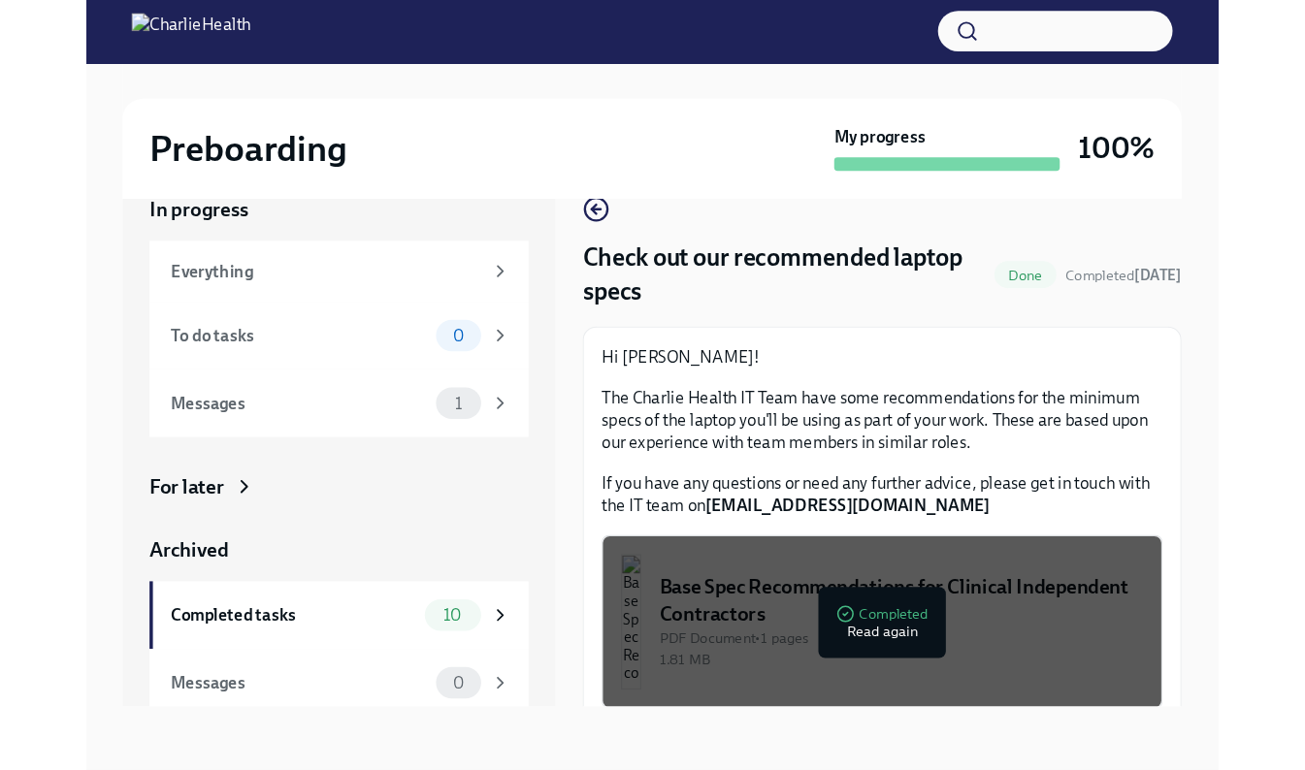
scroll to position [1, 0]
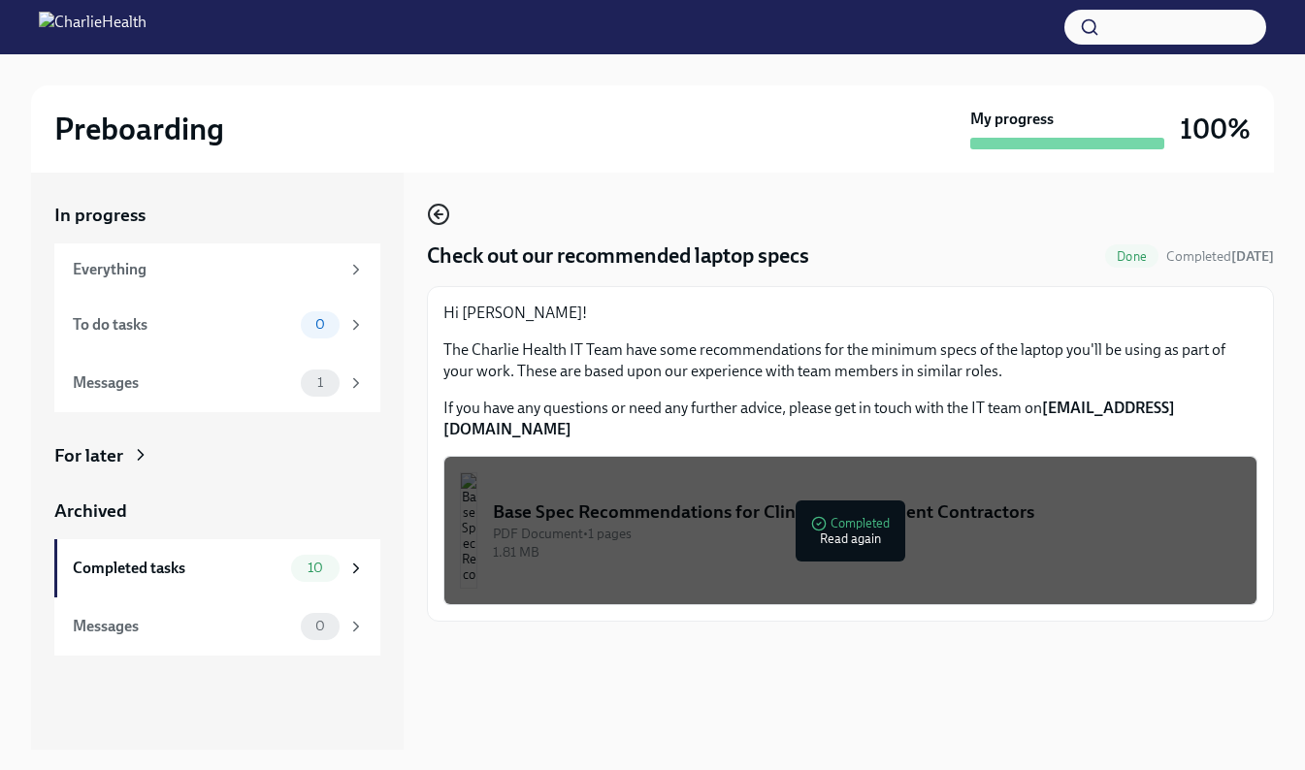
click at [439, 207] on icon "button" at bounding box center [438, 214] width 23 height 23
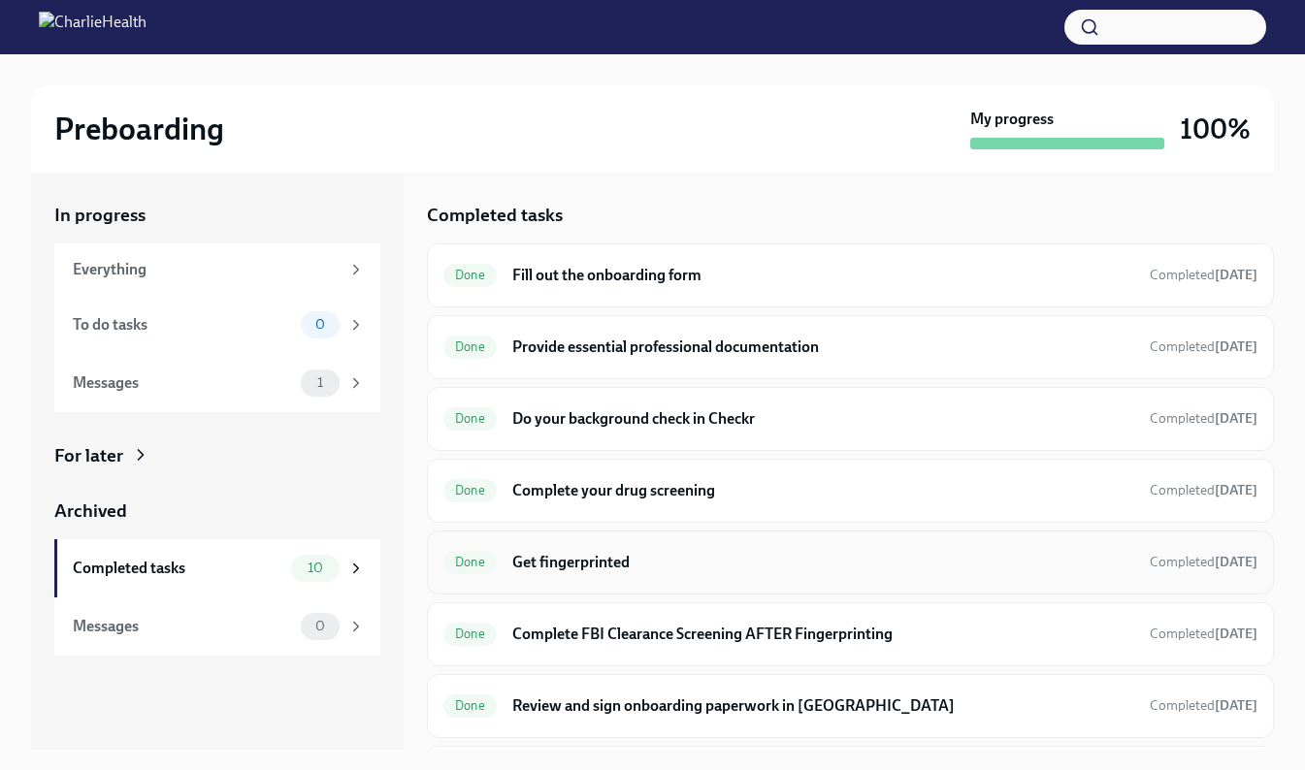
click at [695, 549] on div "Done Get fingerprinted Completed [DATE]" at bounding box center [850, 562] width 814 height 31
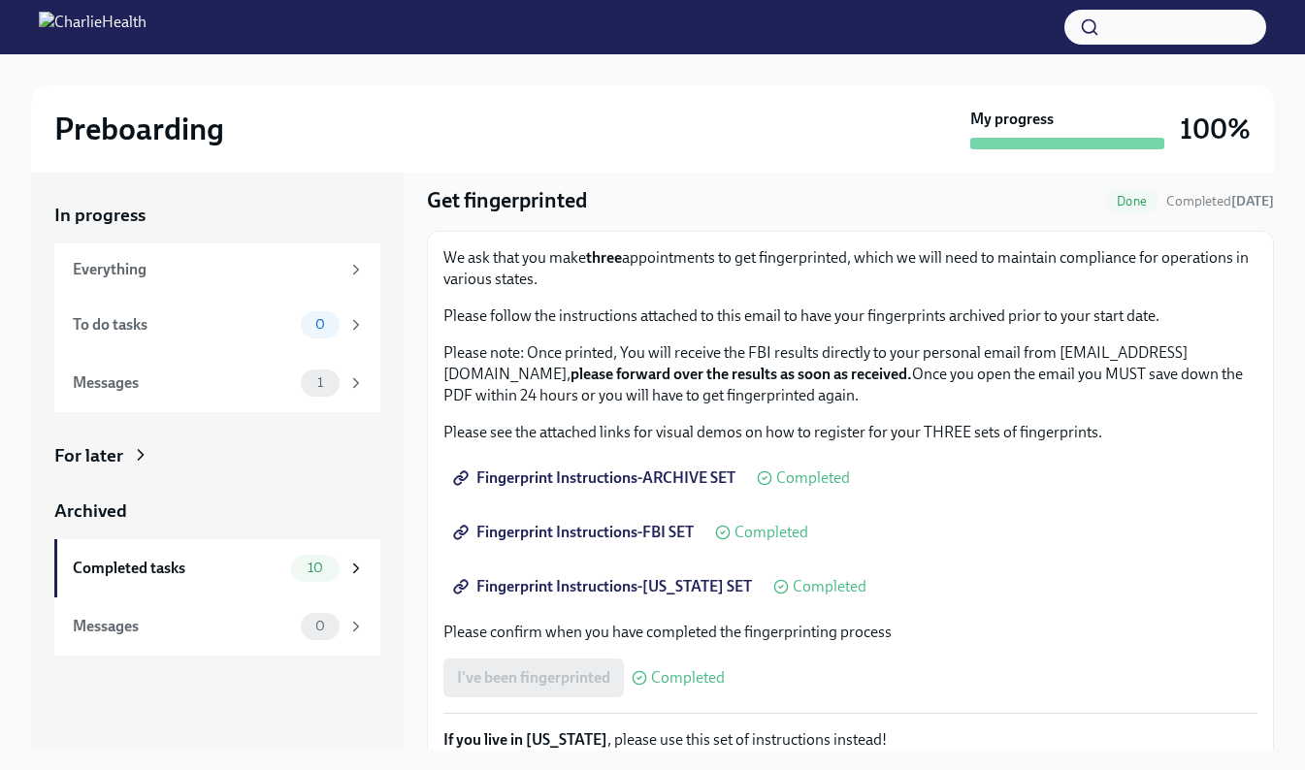
scroll to position [10, 0]
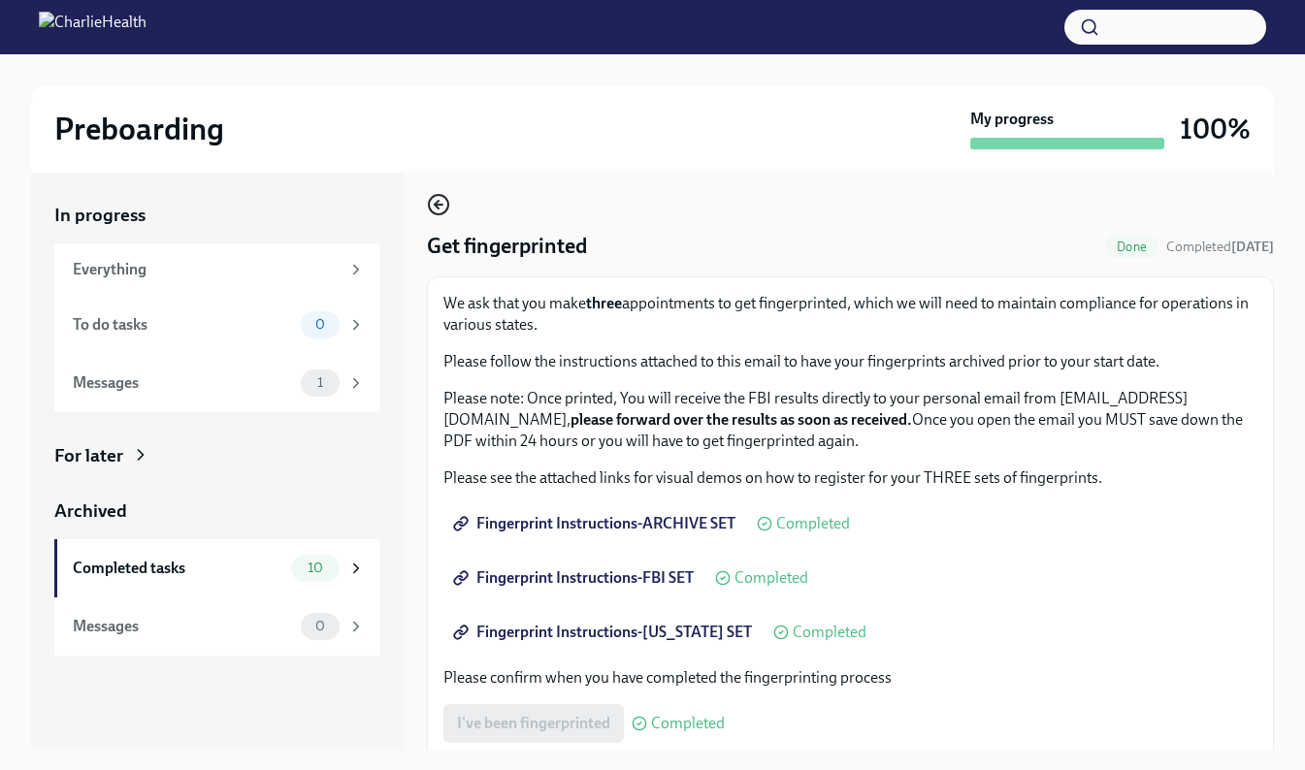
click at [432, 201] on icon "button" at bounding box center [438, 204] width 23 height 23
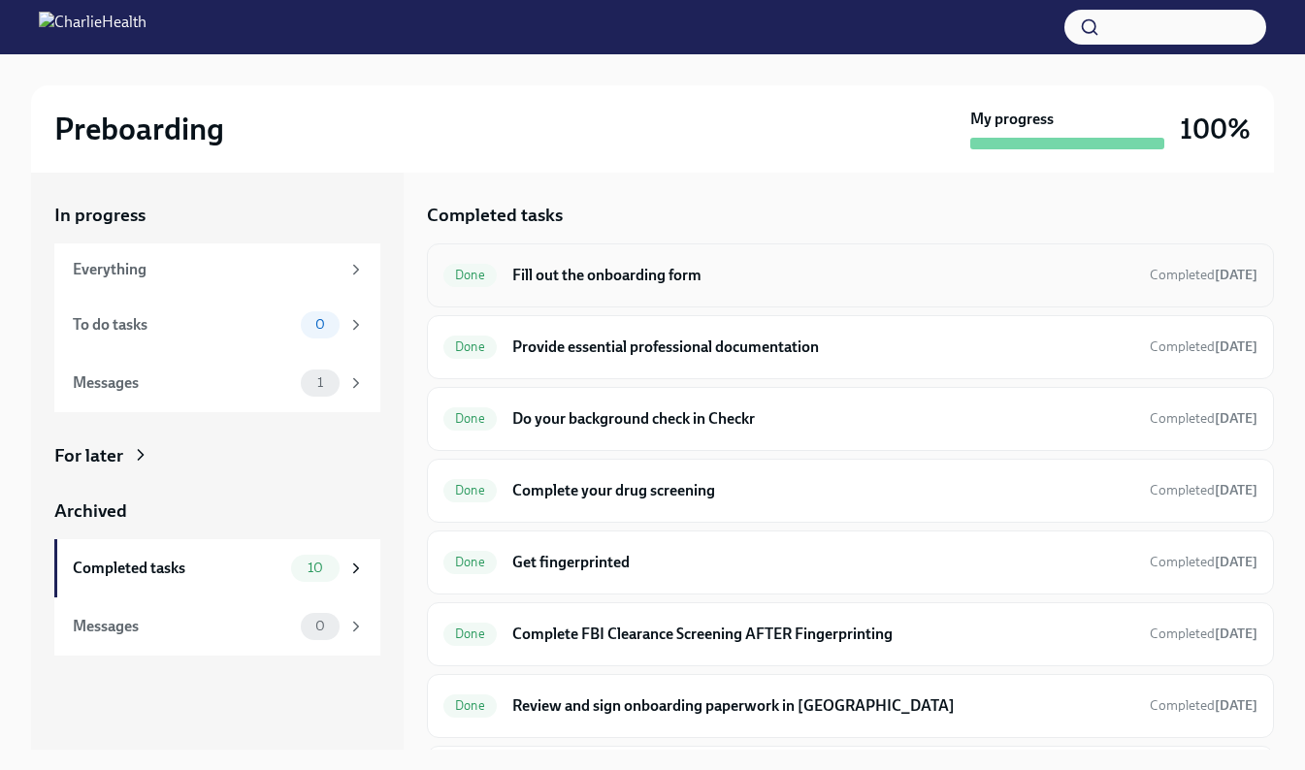
click at [575, 287] on div "Done Fill out the onboarding form Completed [DATE]" at bounding box center [850, 275] width 814 height 31
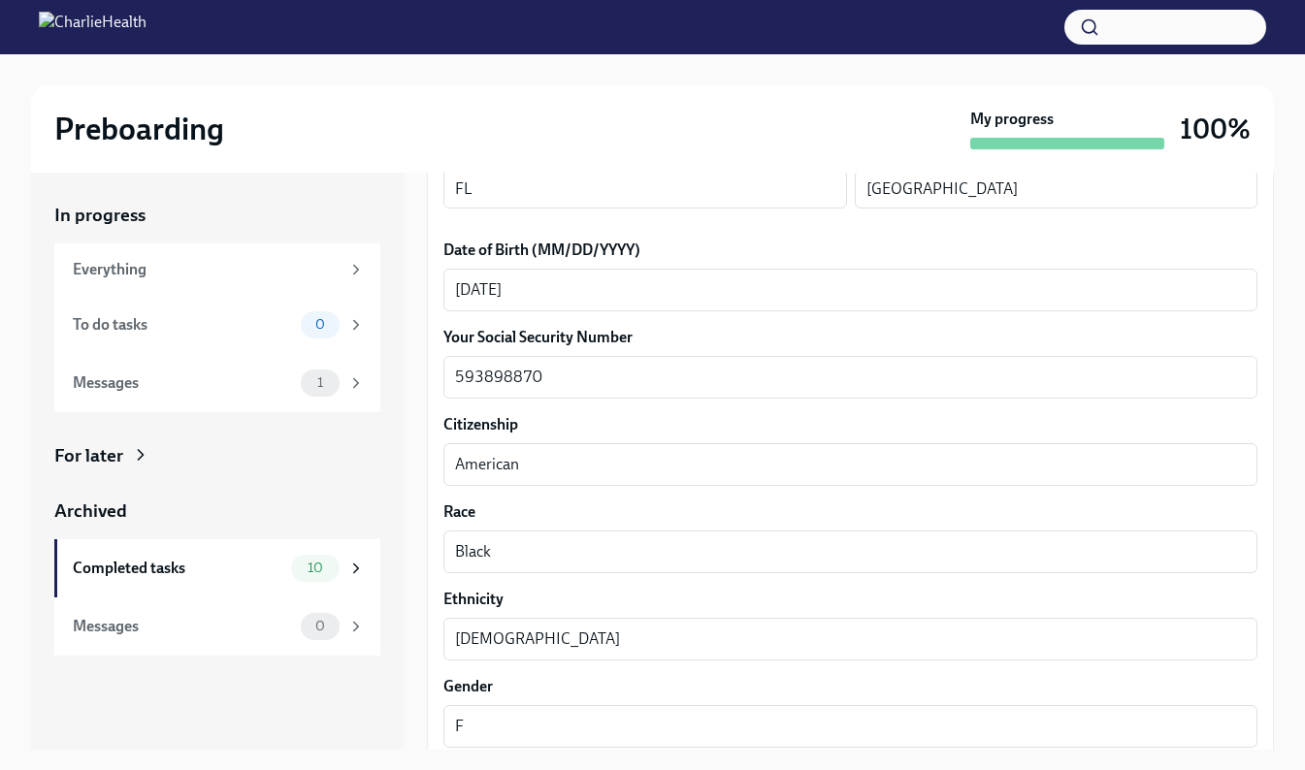
scroll to position [1634, 0]
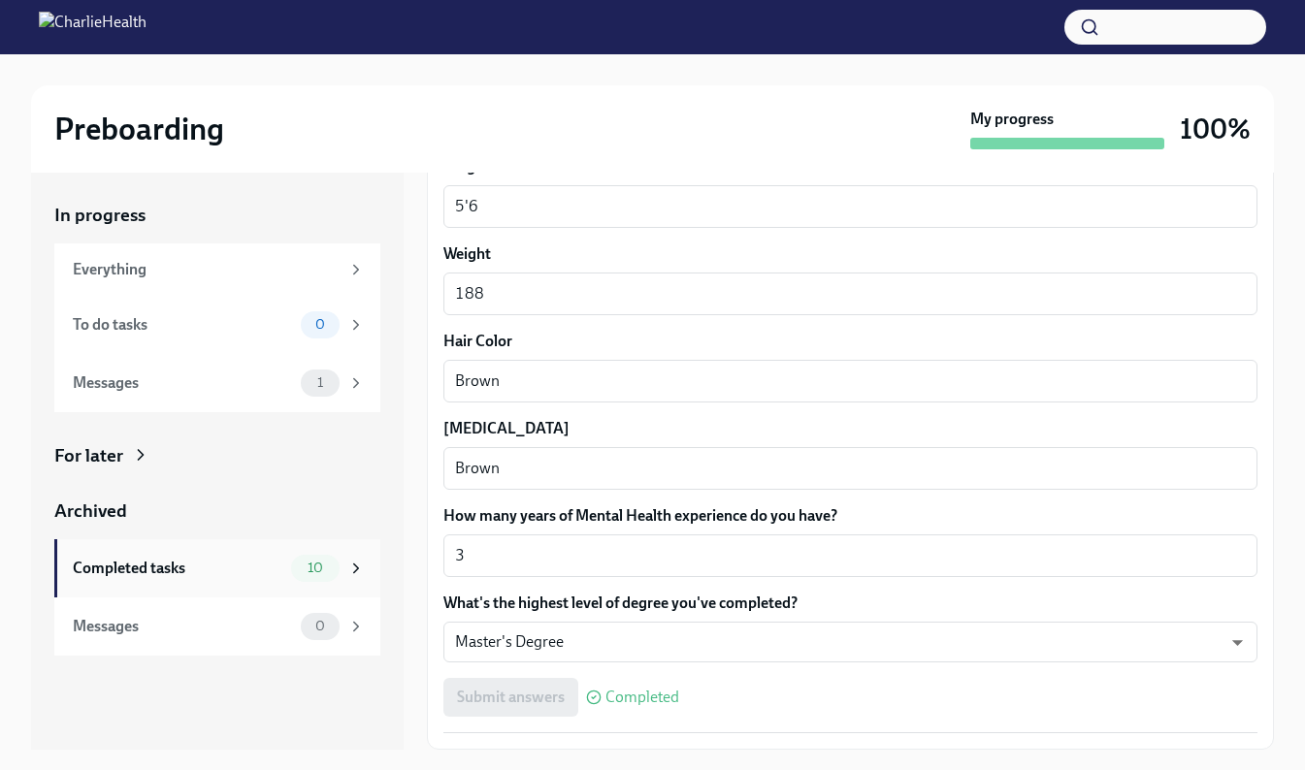
click at [219, 574] on div "Completed tasks" at bounding box center [178, 568] width 210 height 21
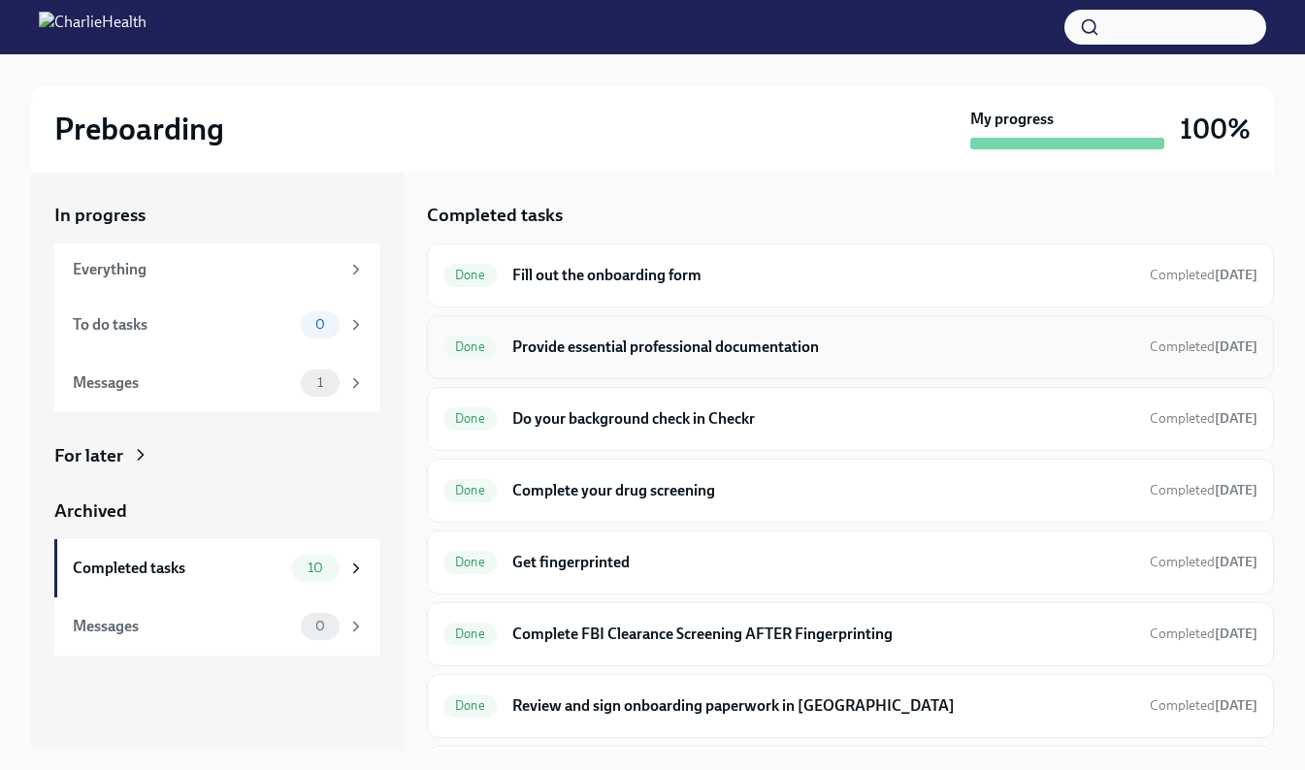
click at [732, 362] on div "Done Provide essential professional documentation Completed [DATE]" at bounding box center [850, 347] width 814 height 31
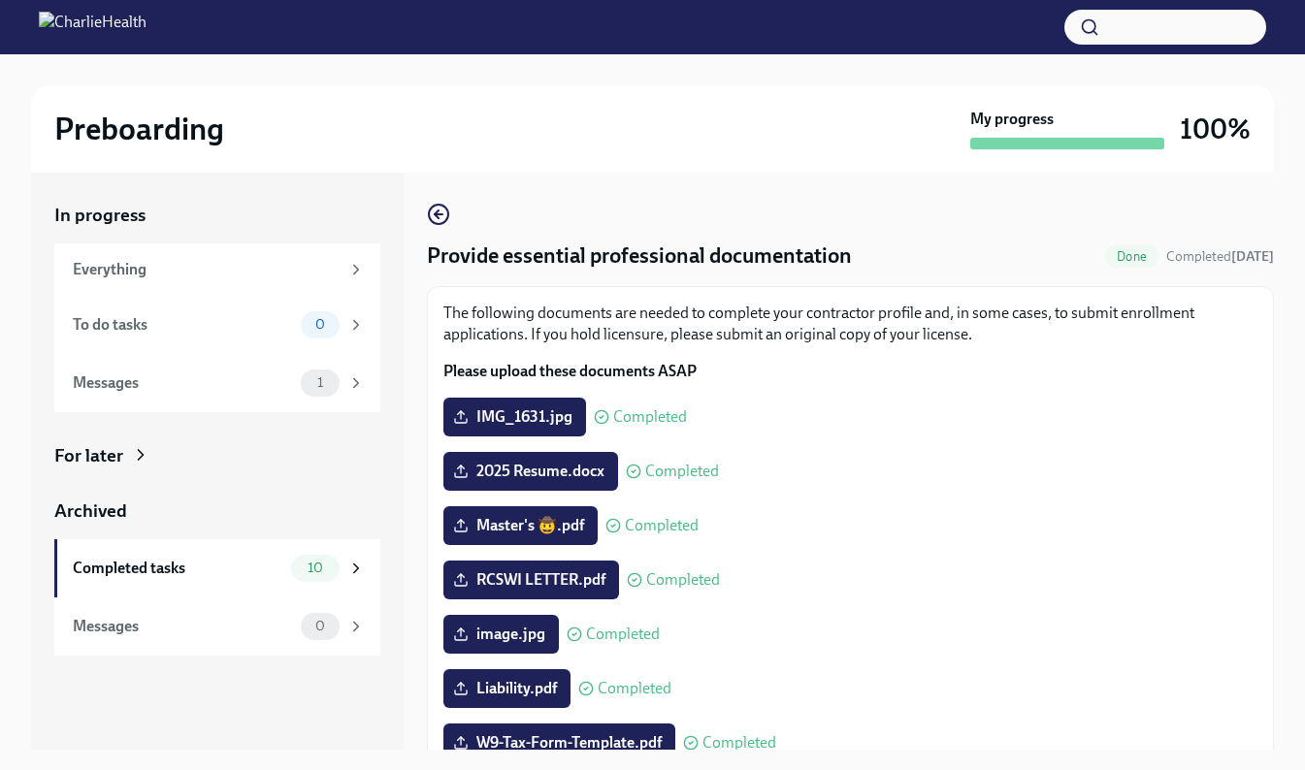
scroll to position [236, 0]
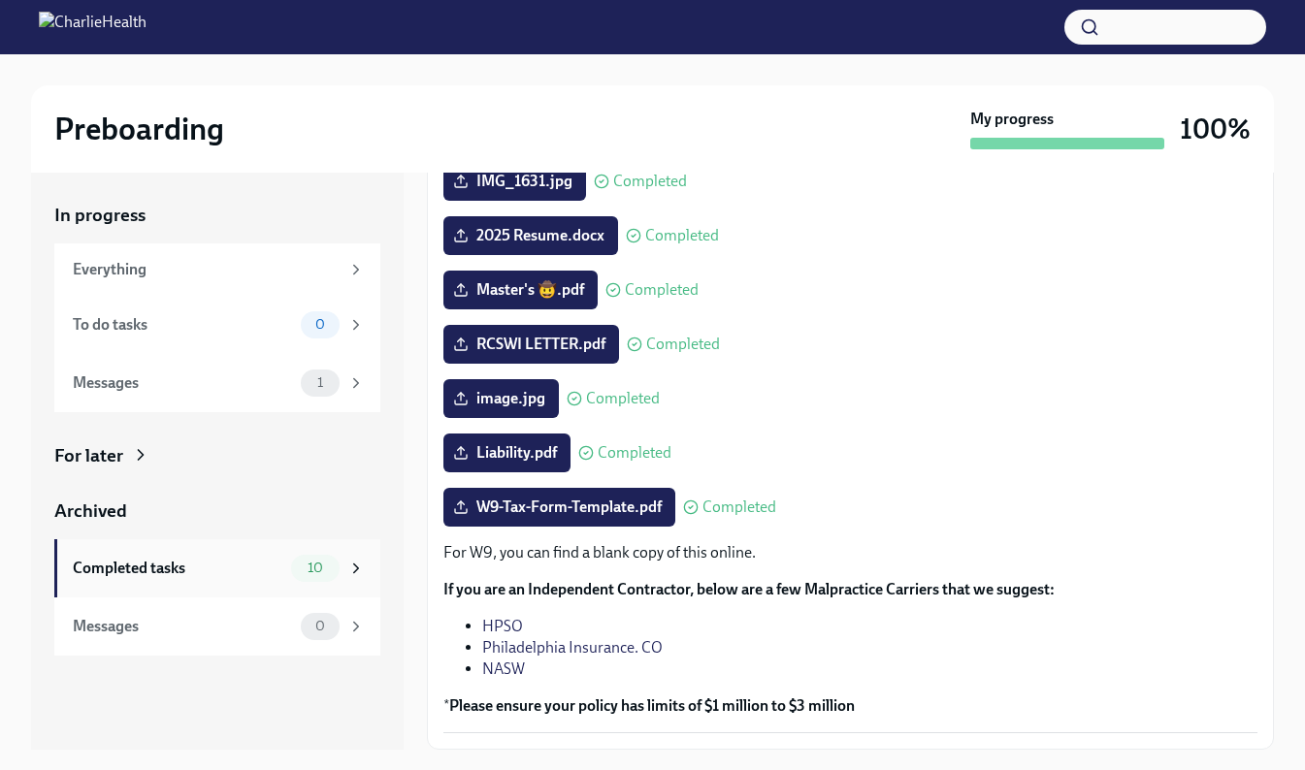
click at [133, 573] on div "Completed tasks" at bounding box center [178, 568] width 210 height 21
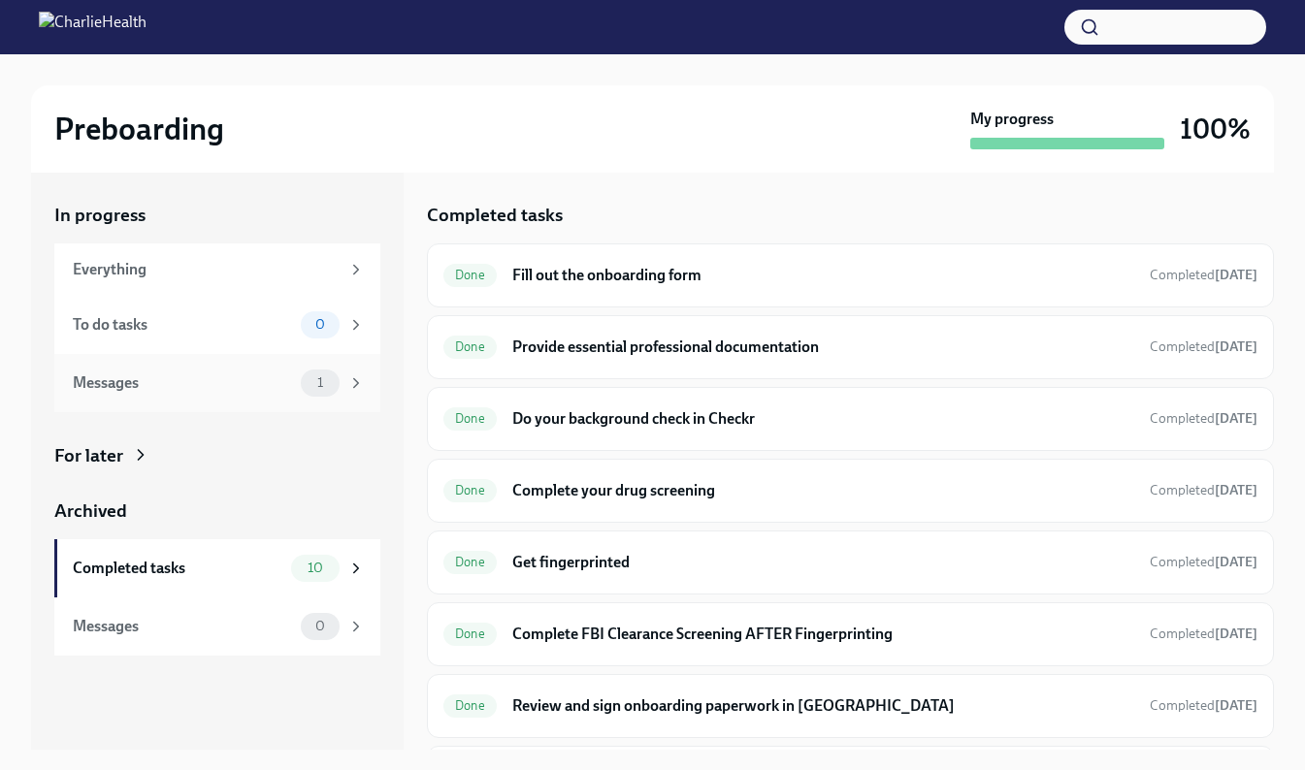
click at [168, 386] on div "Messages" at bounding box center [183, 382] width 220 height 21
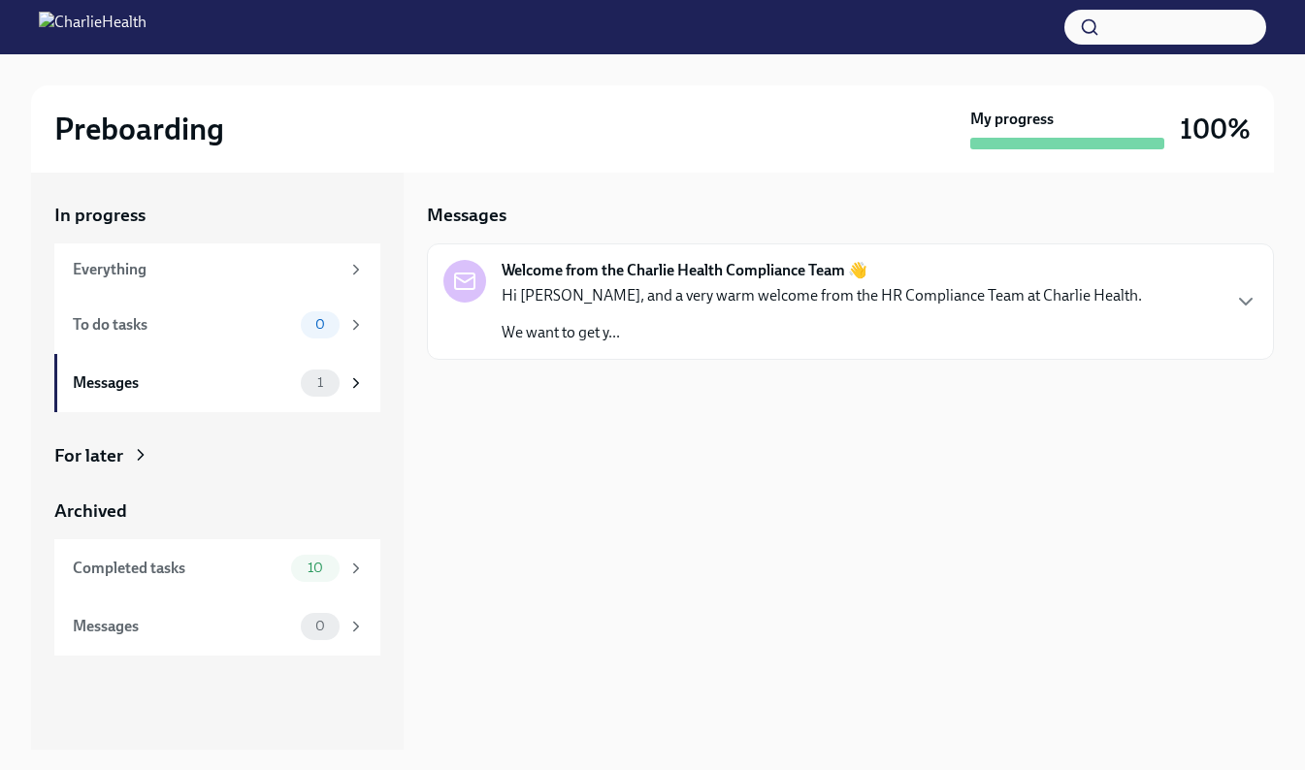
click at [759, 287] on p "Hi [PERSON_NAME], and a very warm welcome from the HR Compliance Team at Charli…" at bounding box center [821, 295] width 640 height 21
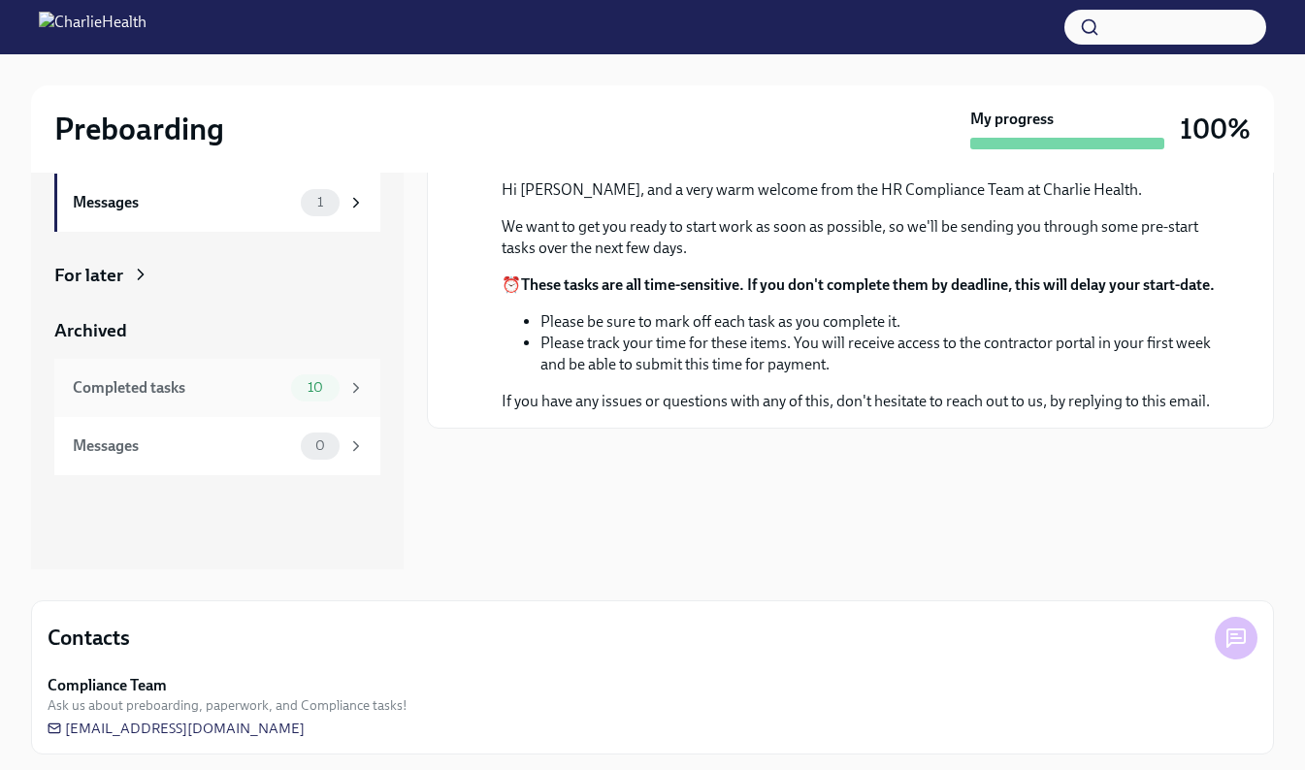
click at [235, 407] on div "Completed tasks 10" at bounding box center [217, 388] width 326 height 58
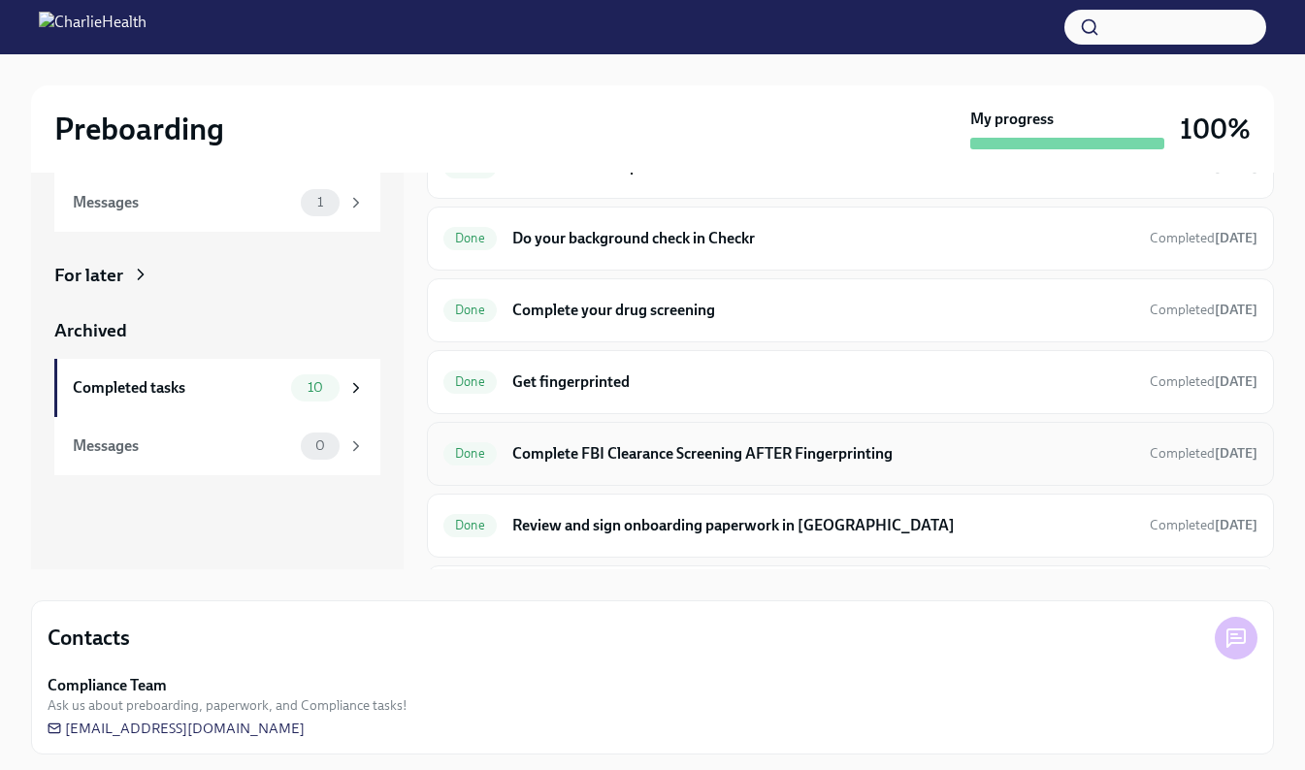
click at [986, 456] on h6 "Complete FBI Clearance Screening AFTER Fingerprinting" at bounding box center [823, 453] width 622 height 21
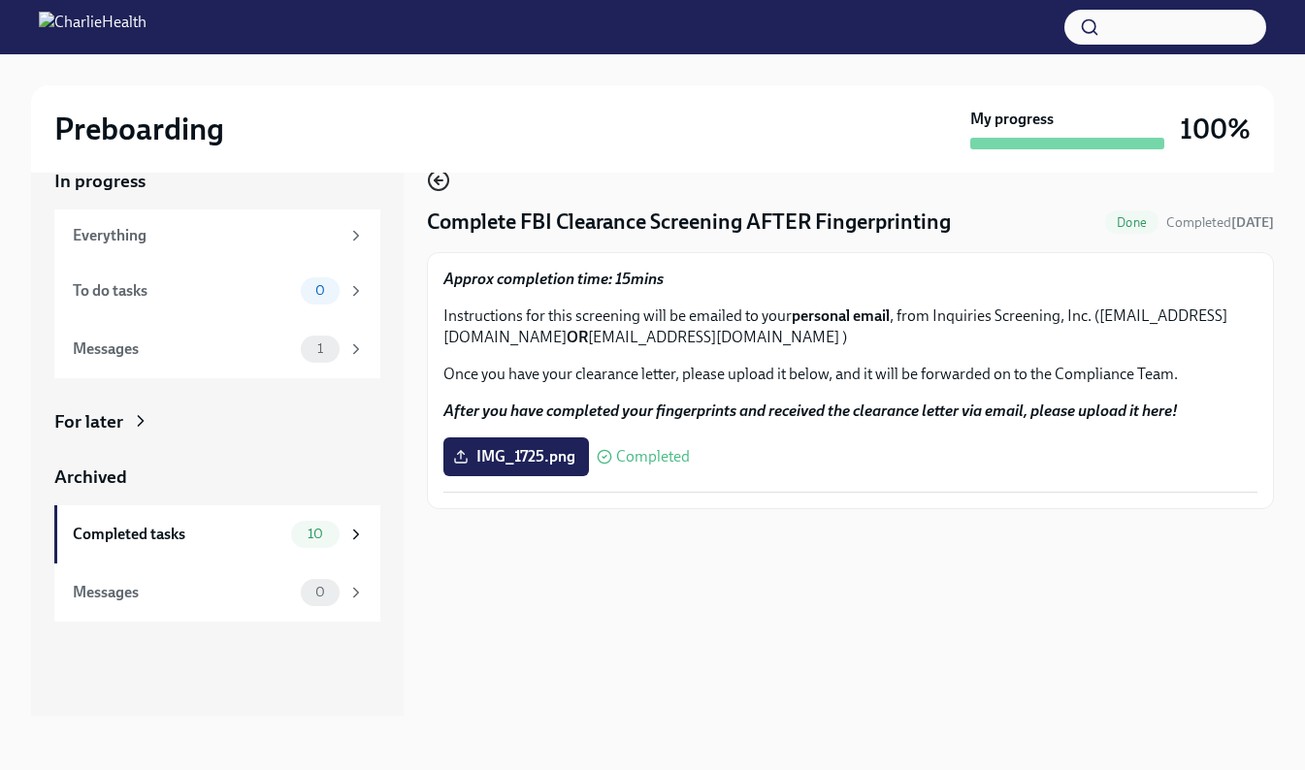
click at [436, 180] on icon "button" at bounding box center [439, 180] width 8 height 0
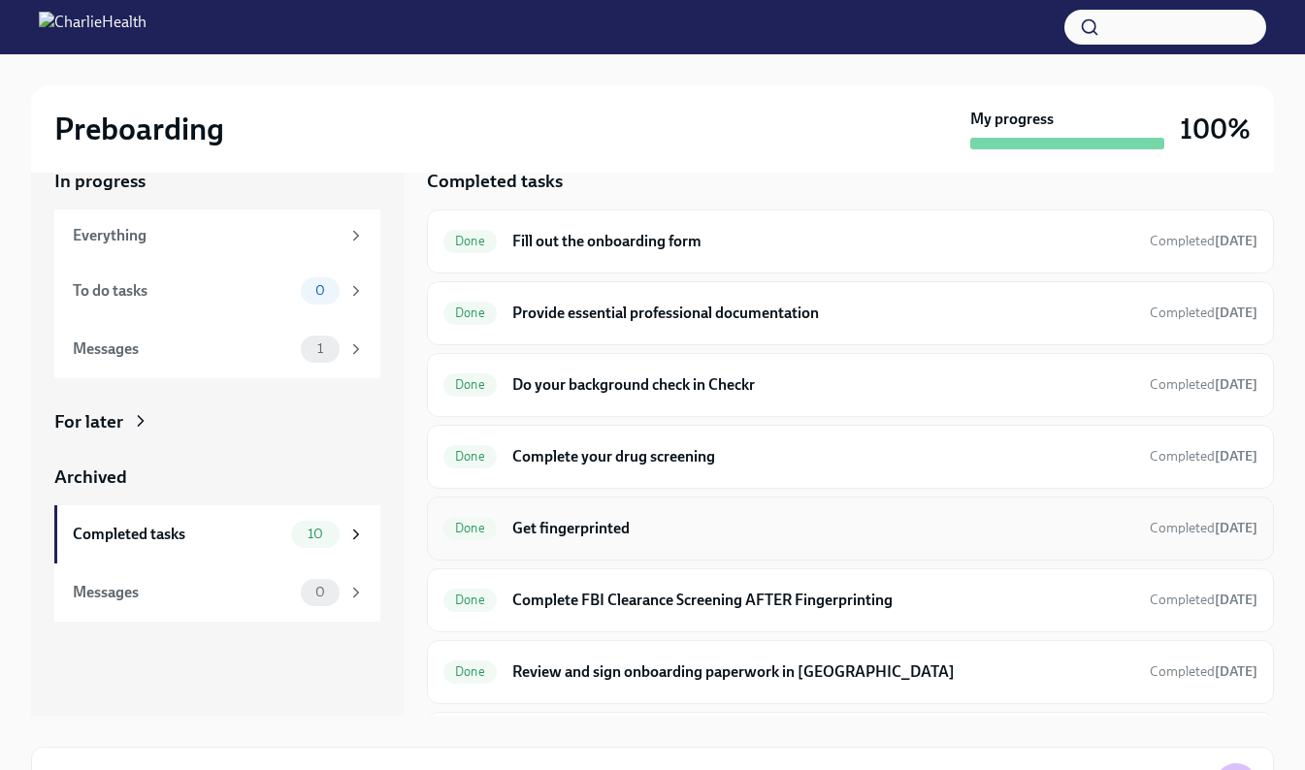
click at [862, 531] on h6 "Get fingerprinted" at bounding box center [823, 528] width 622 height 21
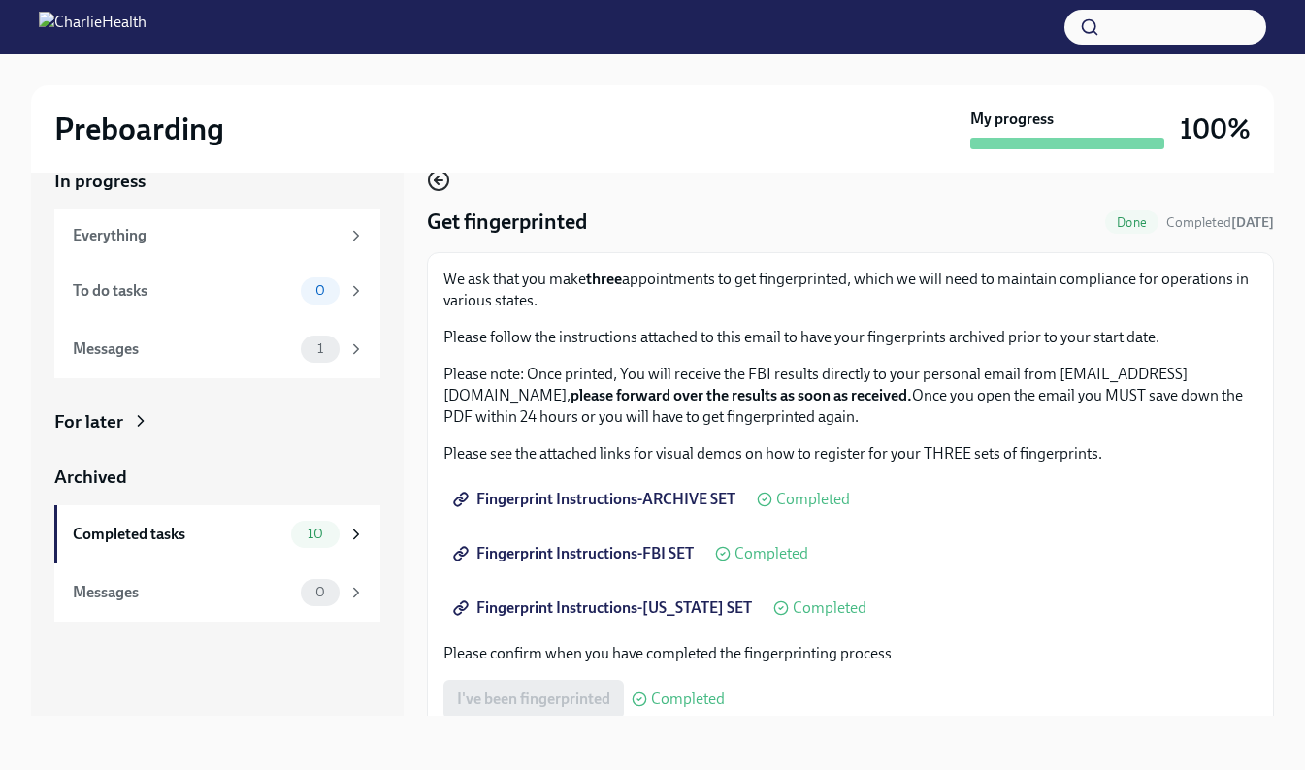
click at [443, 185] on icon "button" at bounding box center [438, 180] width 23 height 23
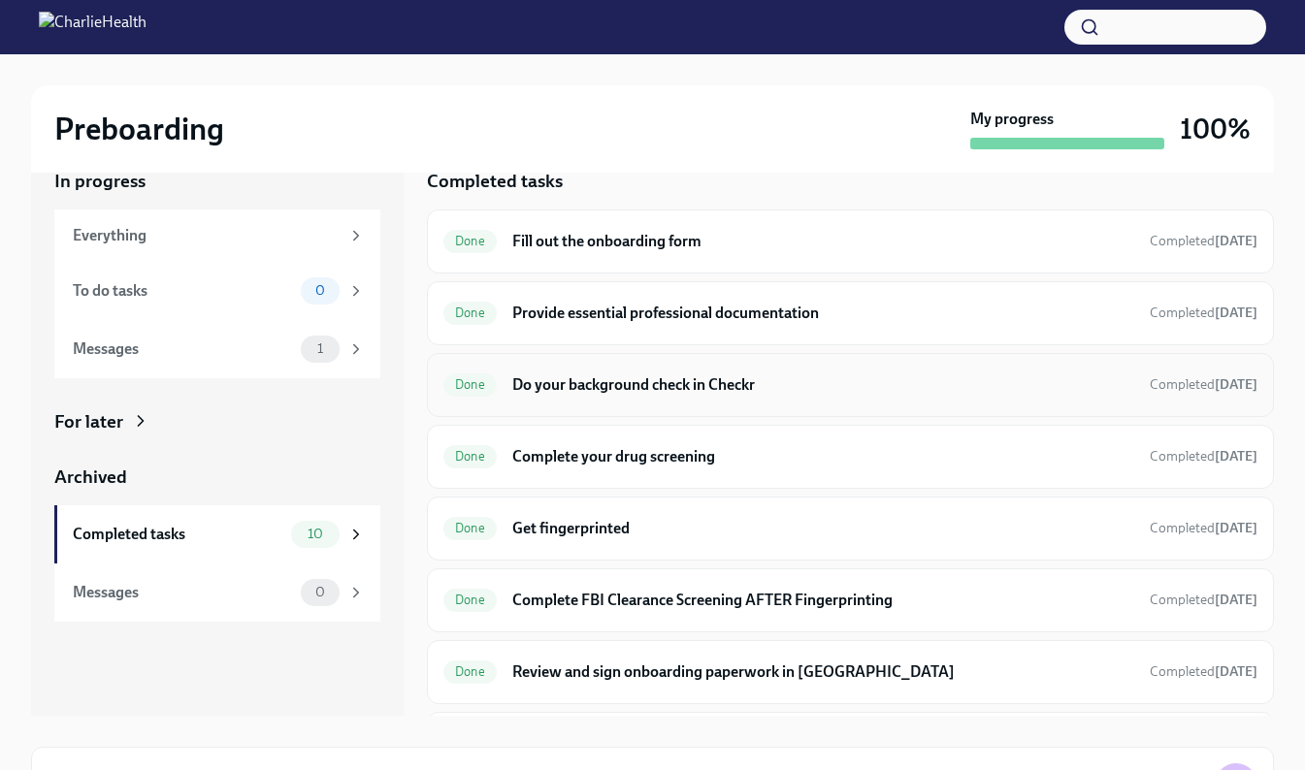
click at [893, 393] on h6 "Do your background check in Checkr" at bounding box center [823, 384] width 622 height 21
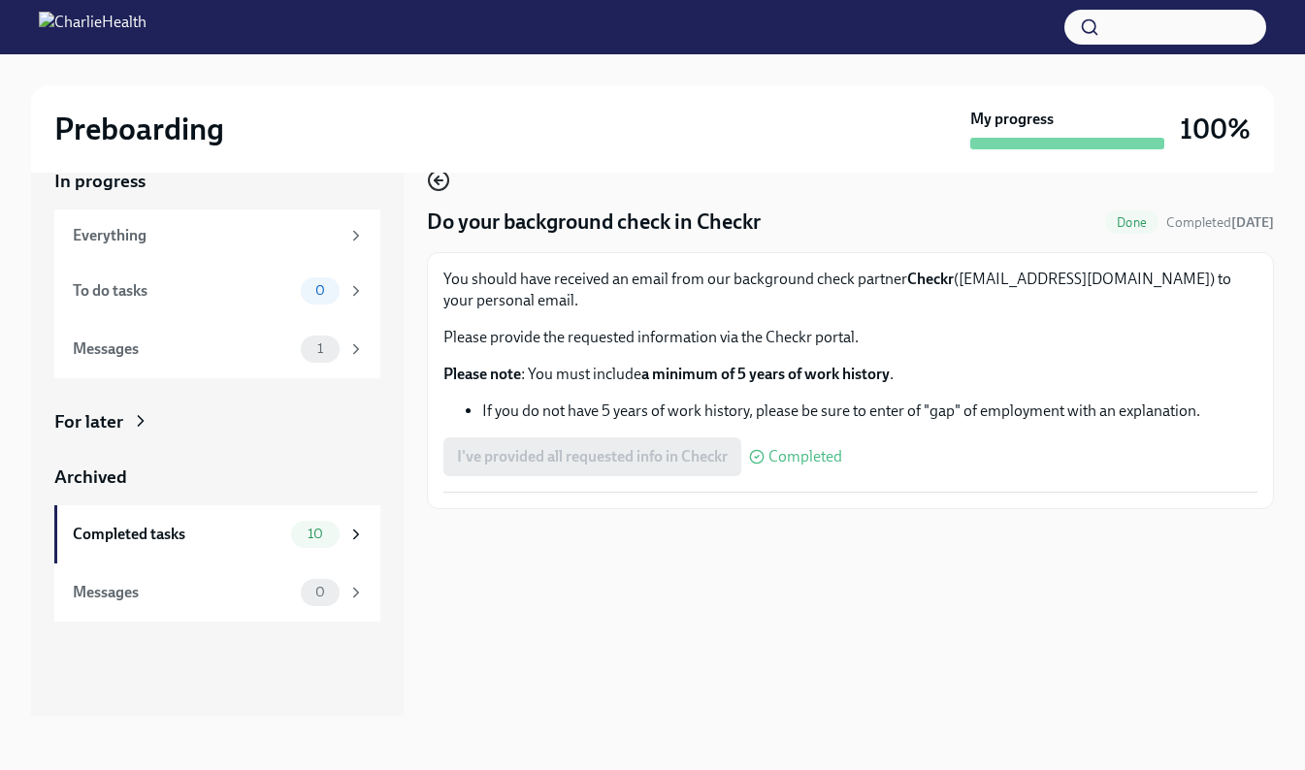
click at [445, 180] on icon "button" at bounding box center [438, 180] width 23 height 23
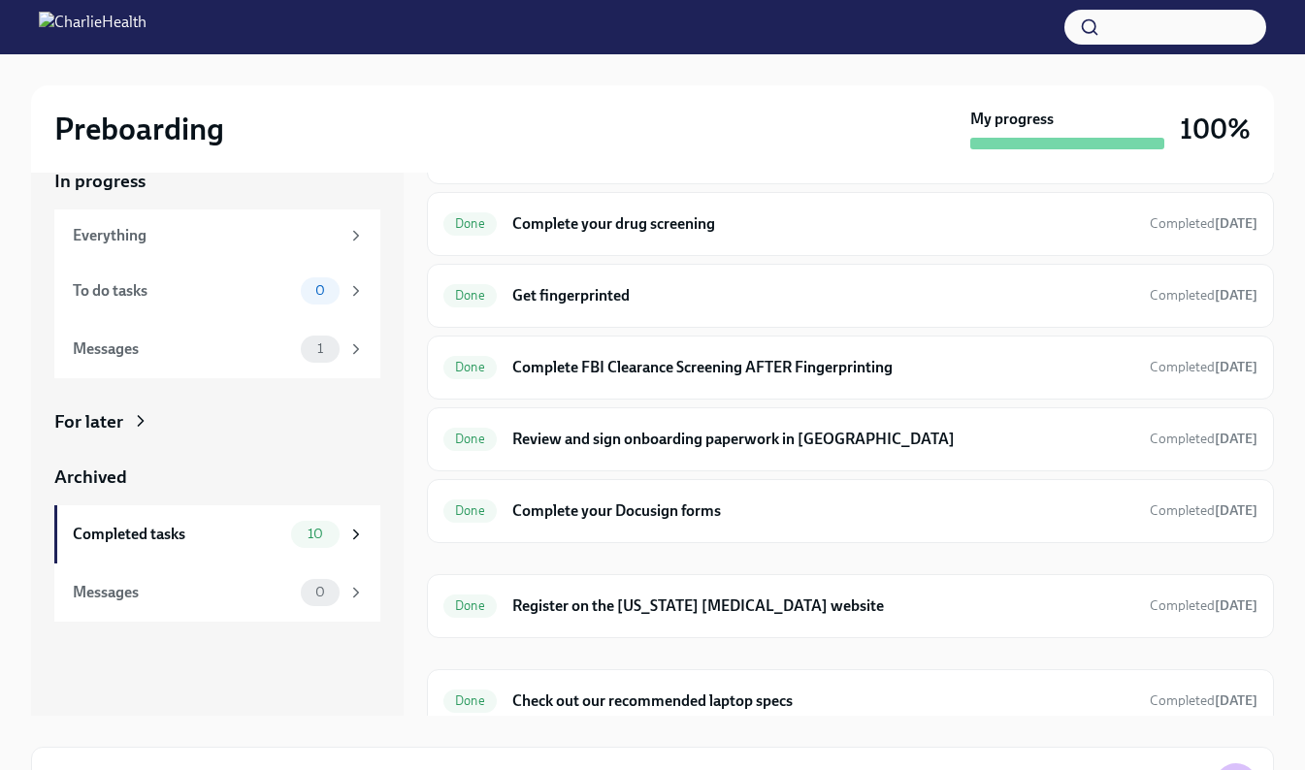
scroll to position [234, 0]
click at [886, 453] on div "Done Review and sign onboarding paperwork in [GEOGRAPHIC_DATA] Completed [DATE]" at bounding box center [850, 438] width 814 height 31
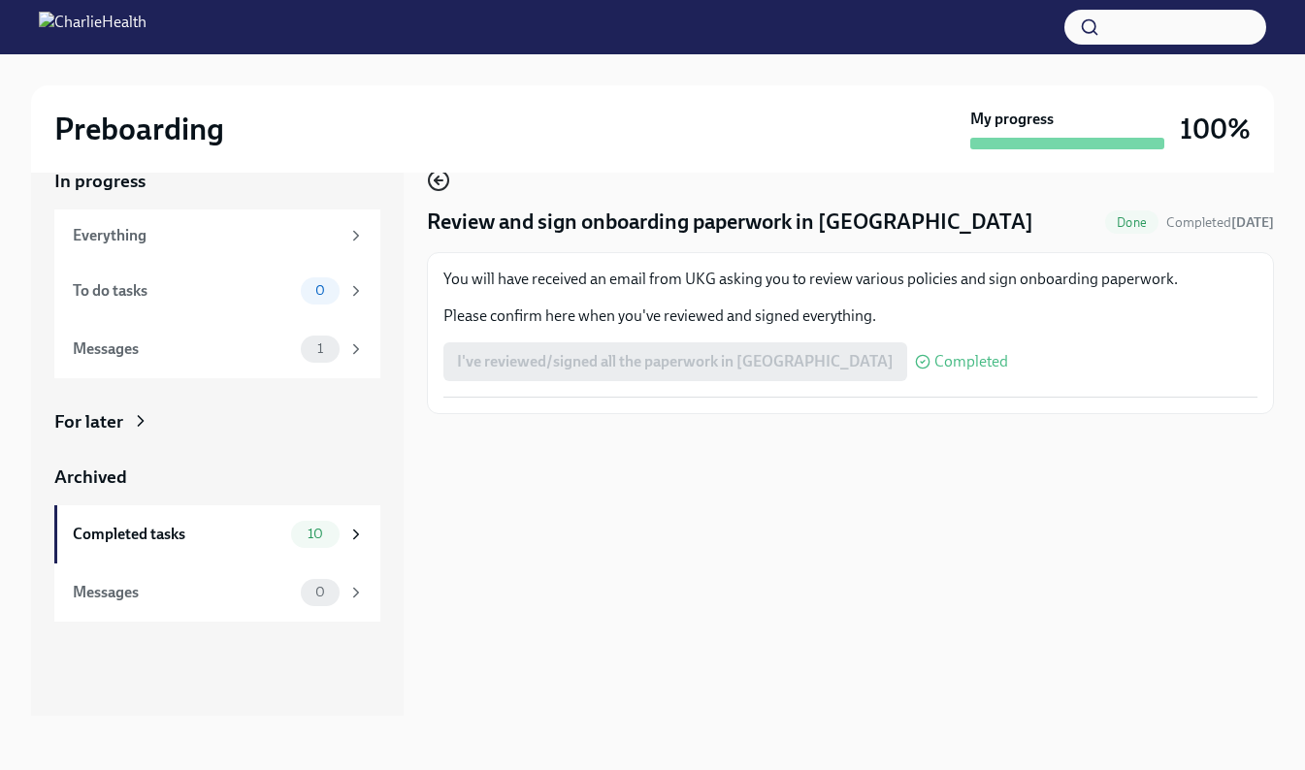
click at [438, 189] on icon "button" at bounding box center [438, 180] width 23 height 23
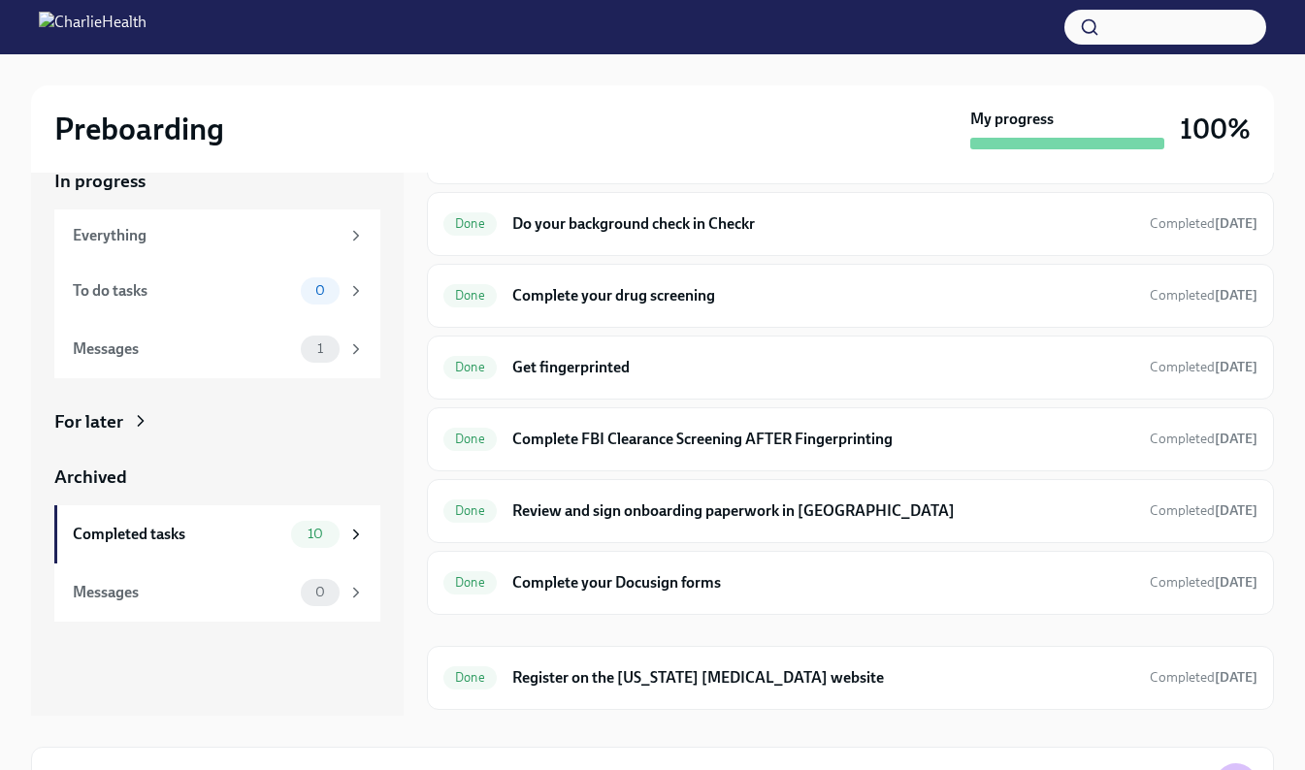
scroll to position [190, 0]
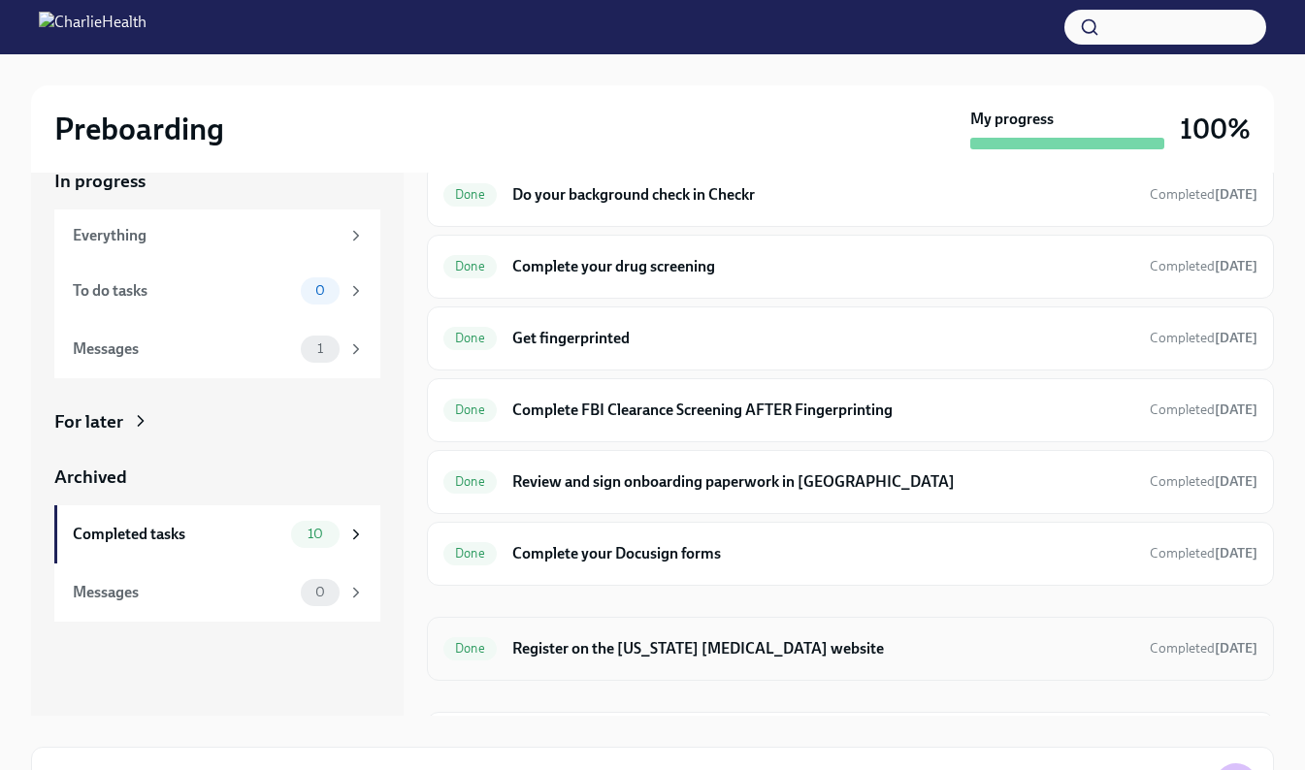
click at [826, 641] on h6 "Register on the [US_STATE] [MEDICAL_DATA] website" at bounding box center [823, 648] width 622 height 21
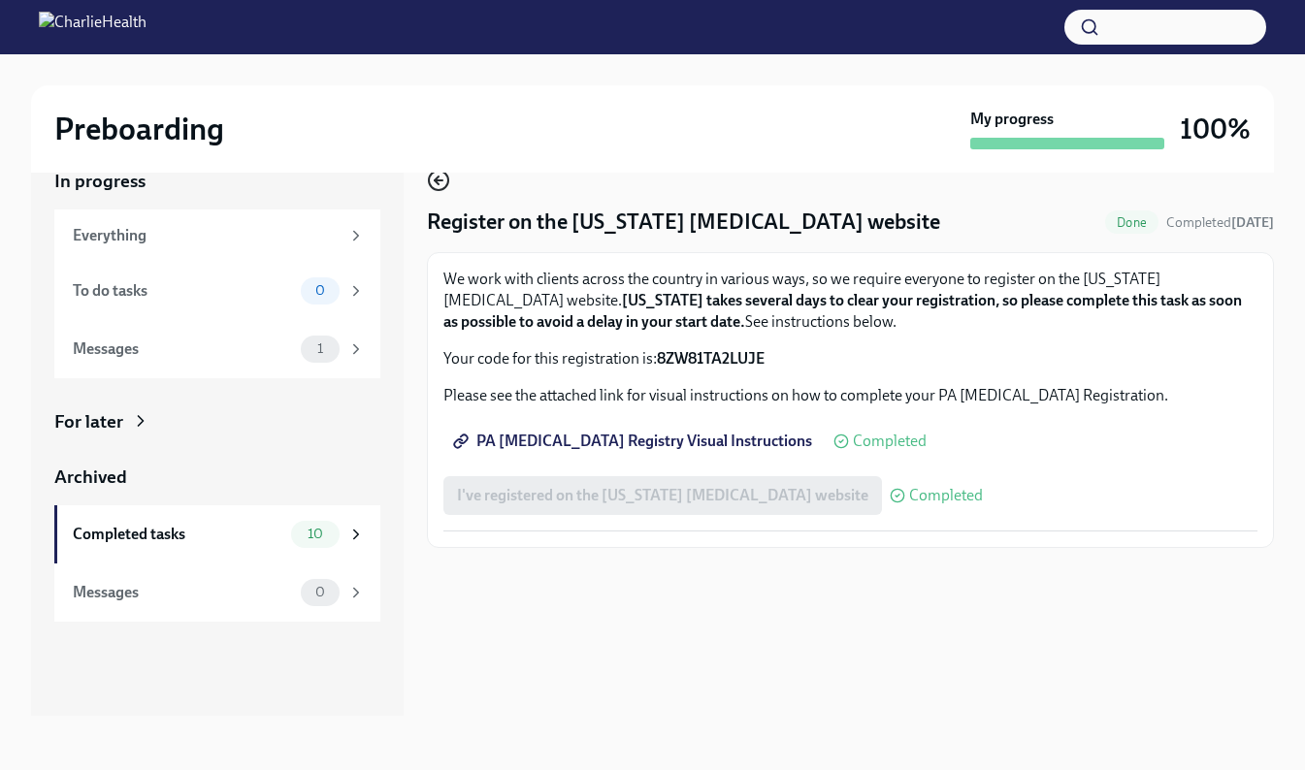
click at [438, 180] on icon "button" at bounding box center [439, 180] width 8 height 0
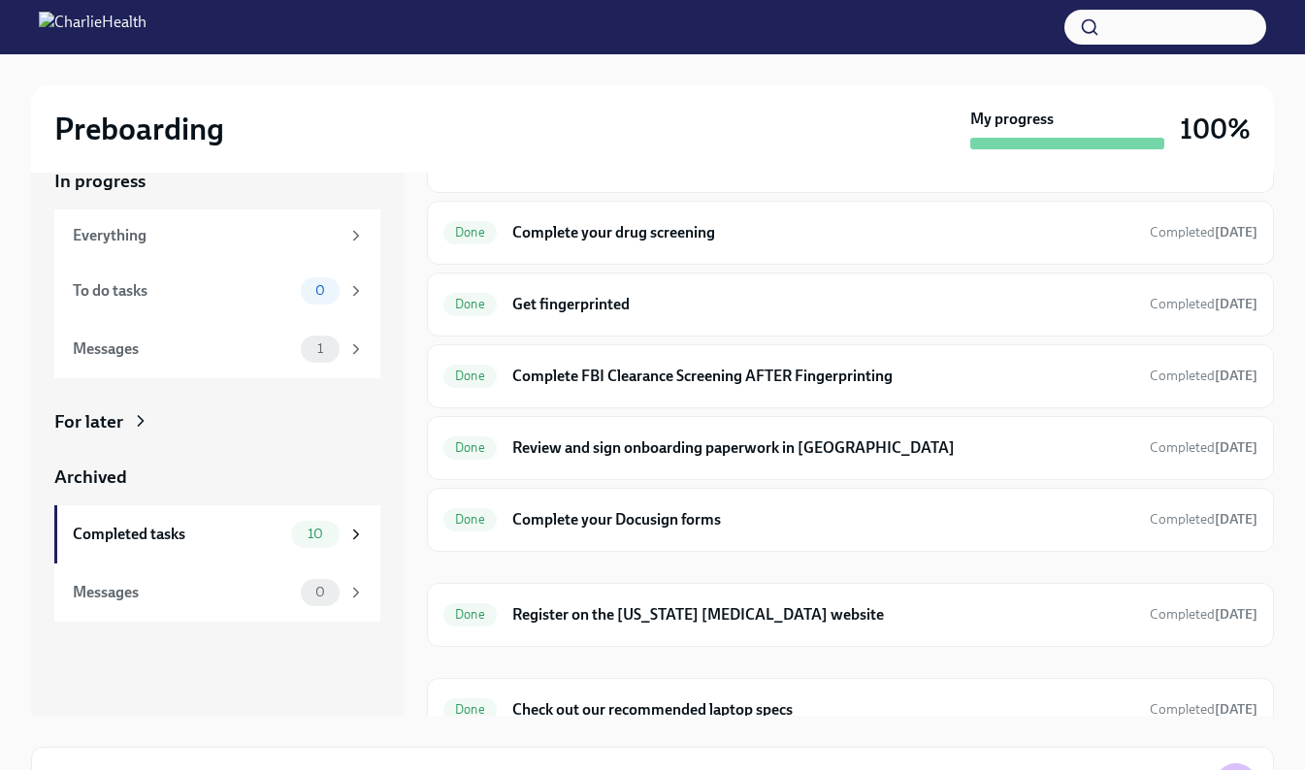
scroll to position [249, 0]
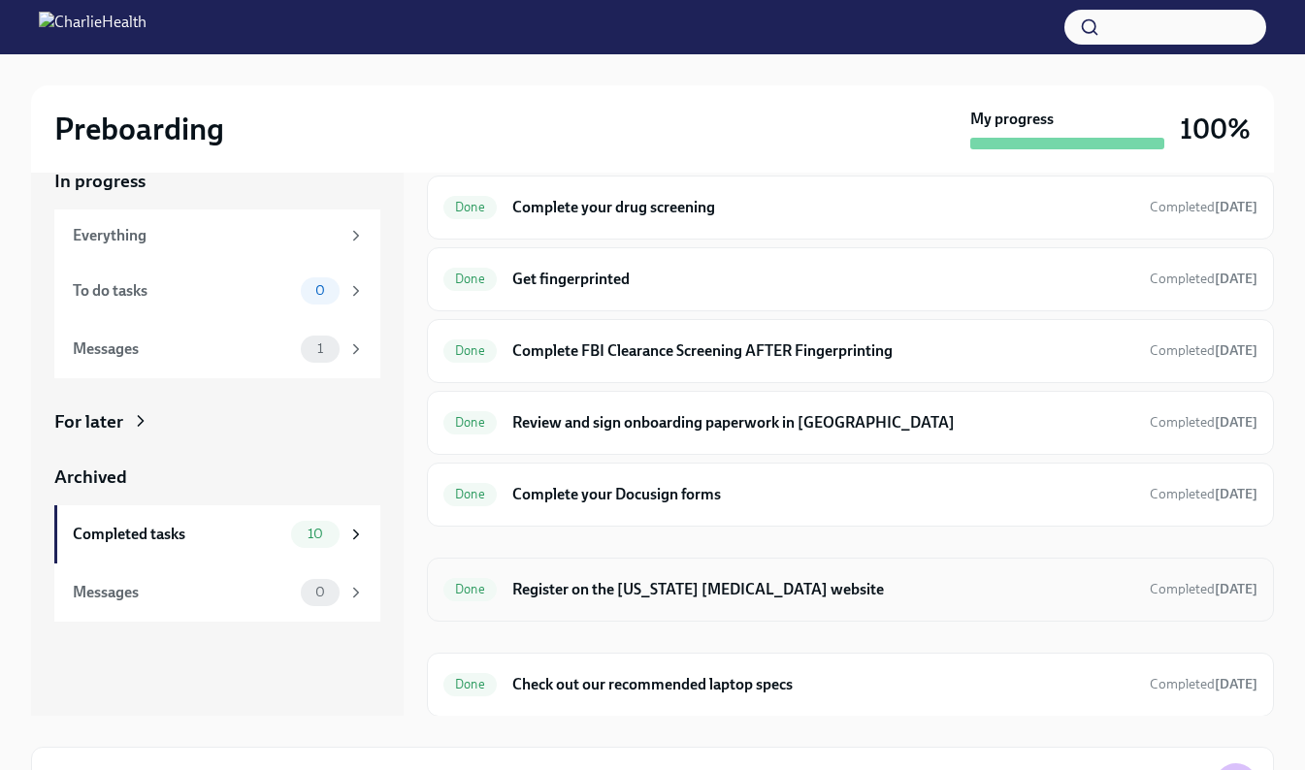
click at [867, 599] on h6 "Register on the [US_STATE] [MEDICAL_DATA] website" at bounding box center [823, 589] width 622 height 21
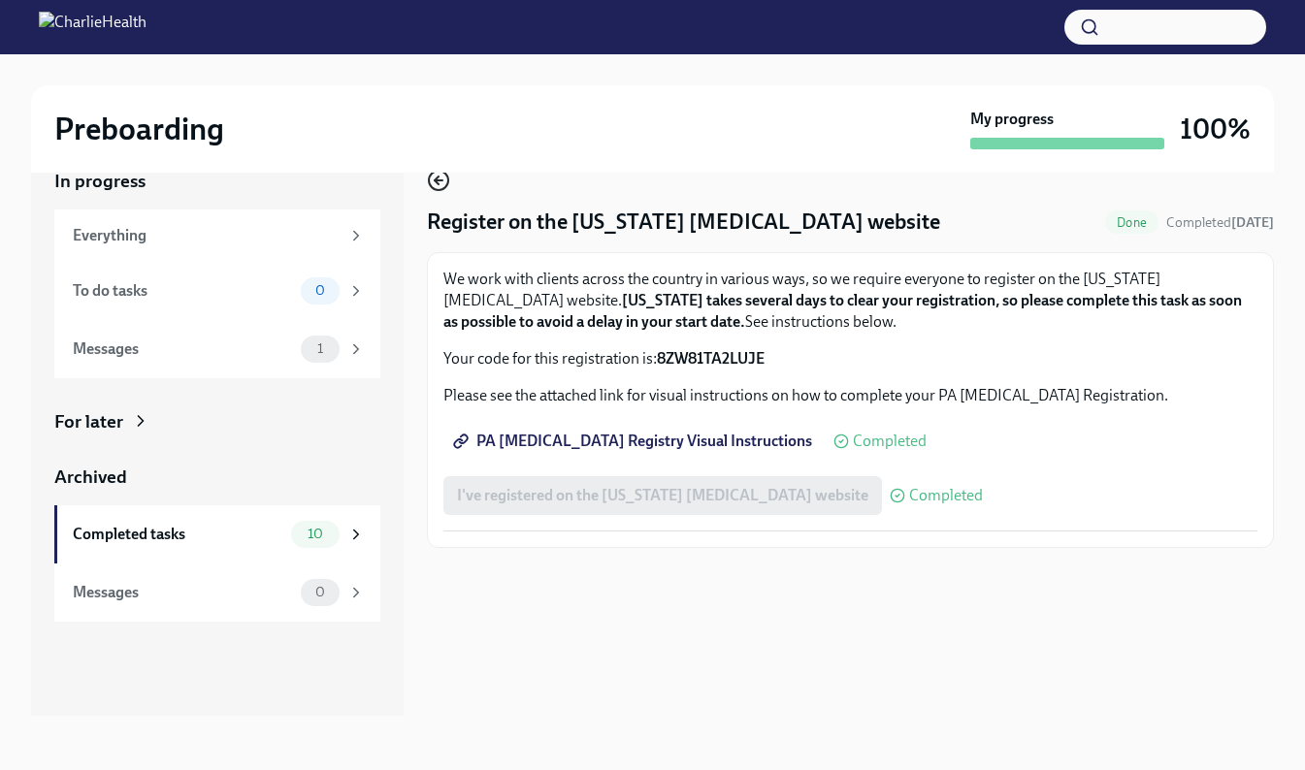
click at [435, 187] on icon "button" at bounding box center [438, 180] width 23 height 23
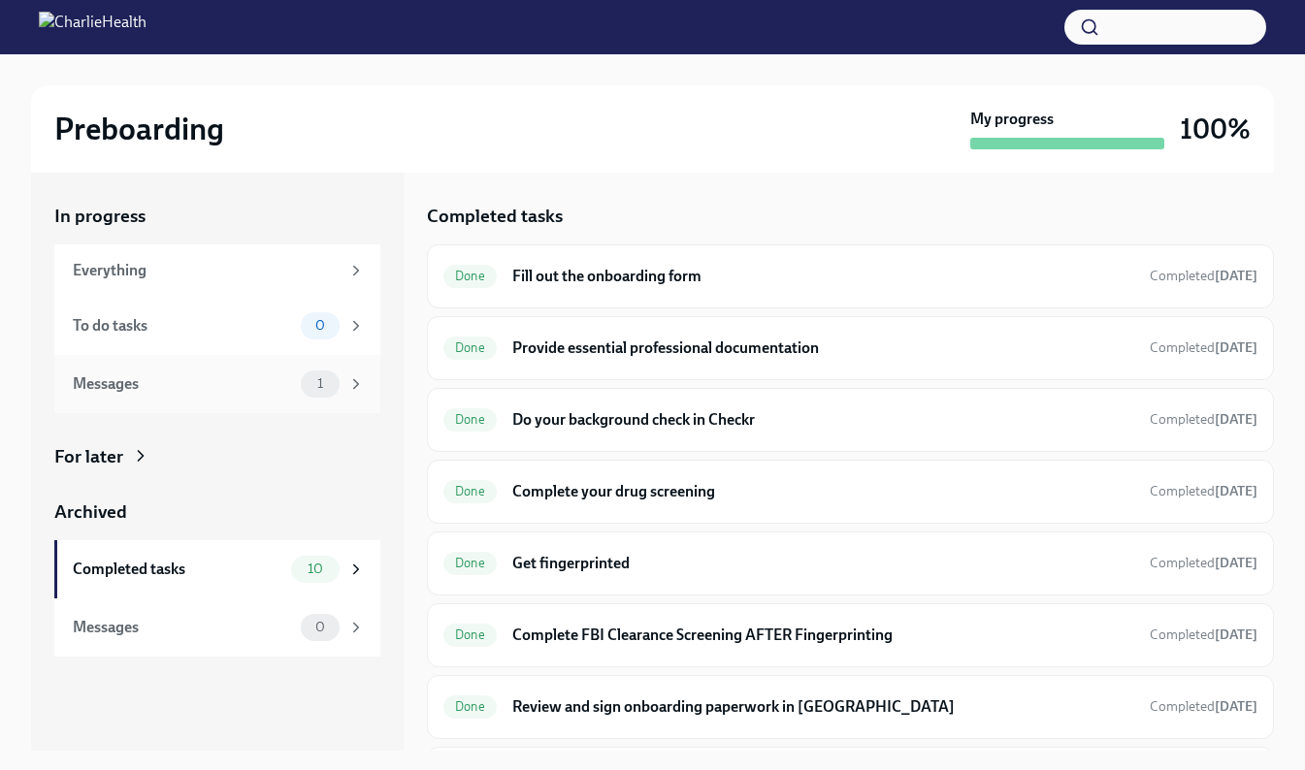
click at [340, 389] on div "1" at bounding box center [333, 384] width 64 height 27
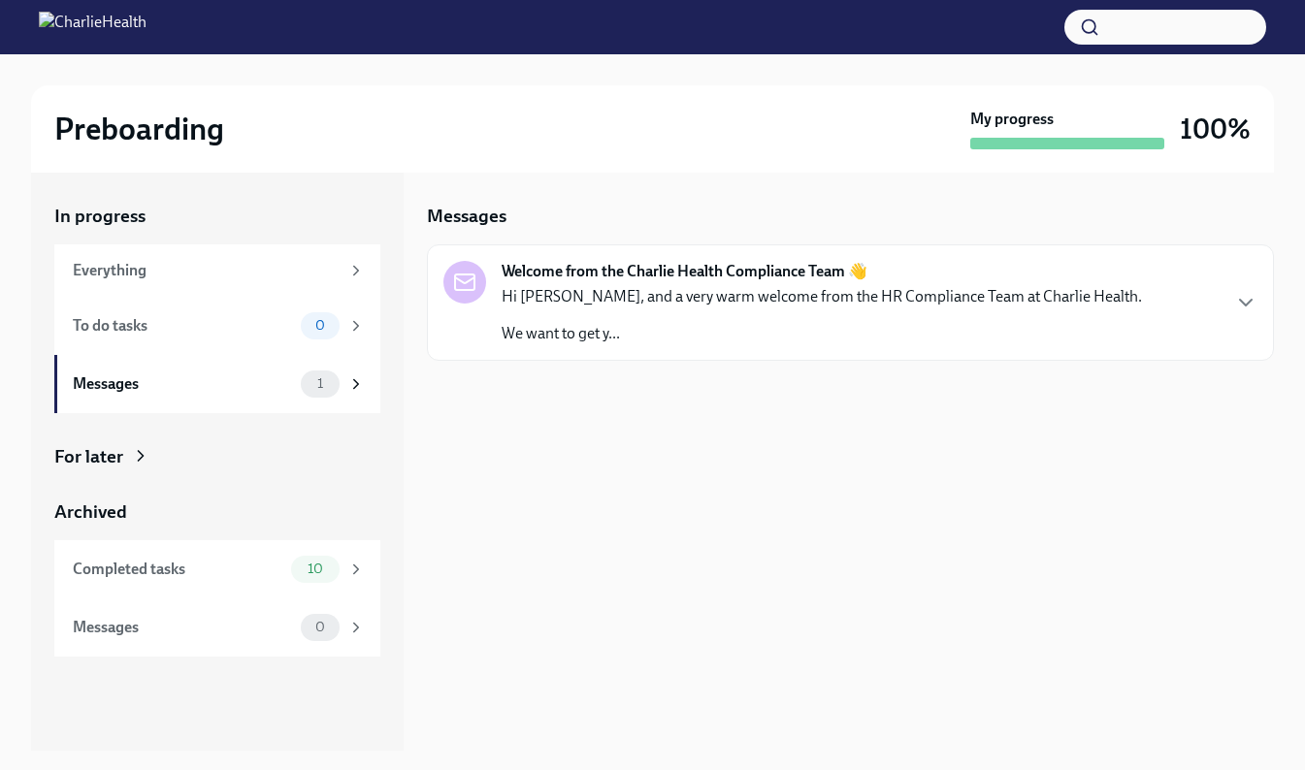
click at [982, 325] on p "We want to get y..." at bounding box center [821, 333] width 640 height 21
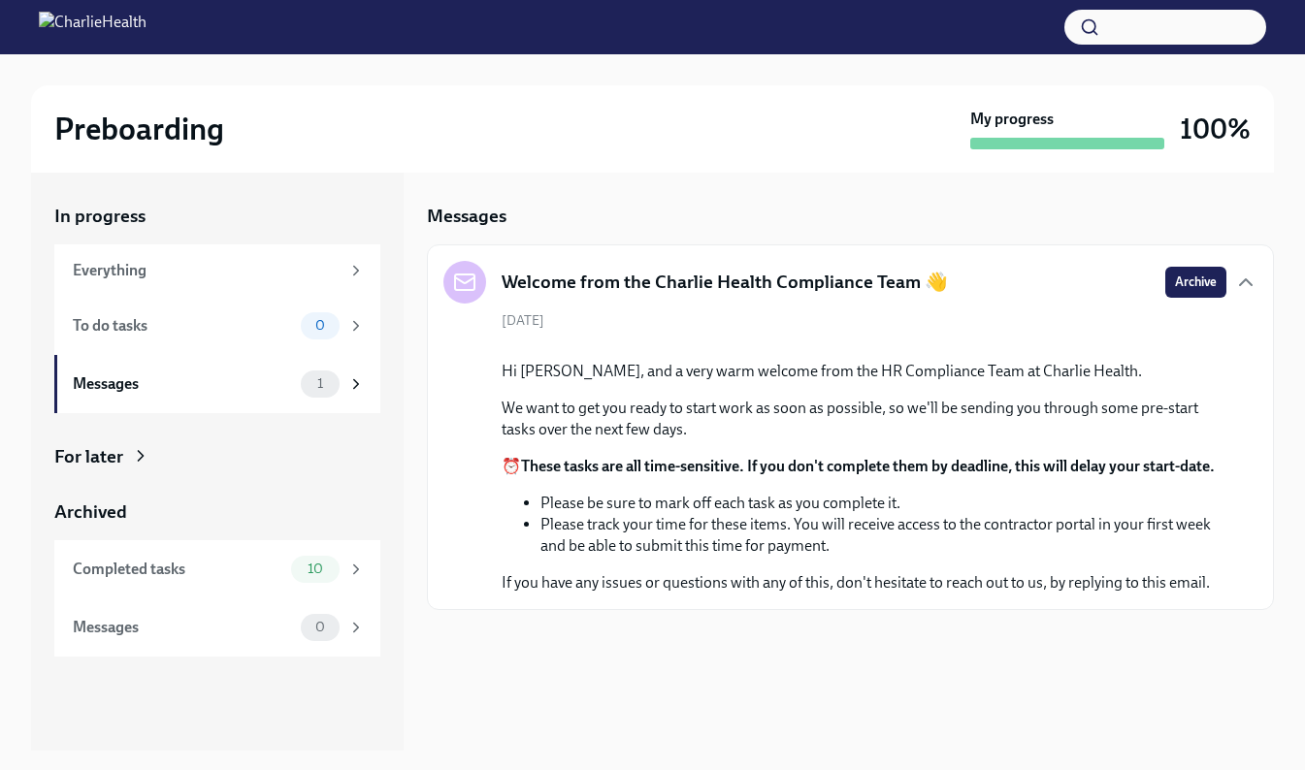
scroll to position [84, 0]
click at [215, 588] on div "Completed tasks 10" at bounding box center [217, 569] width 326 height 58
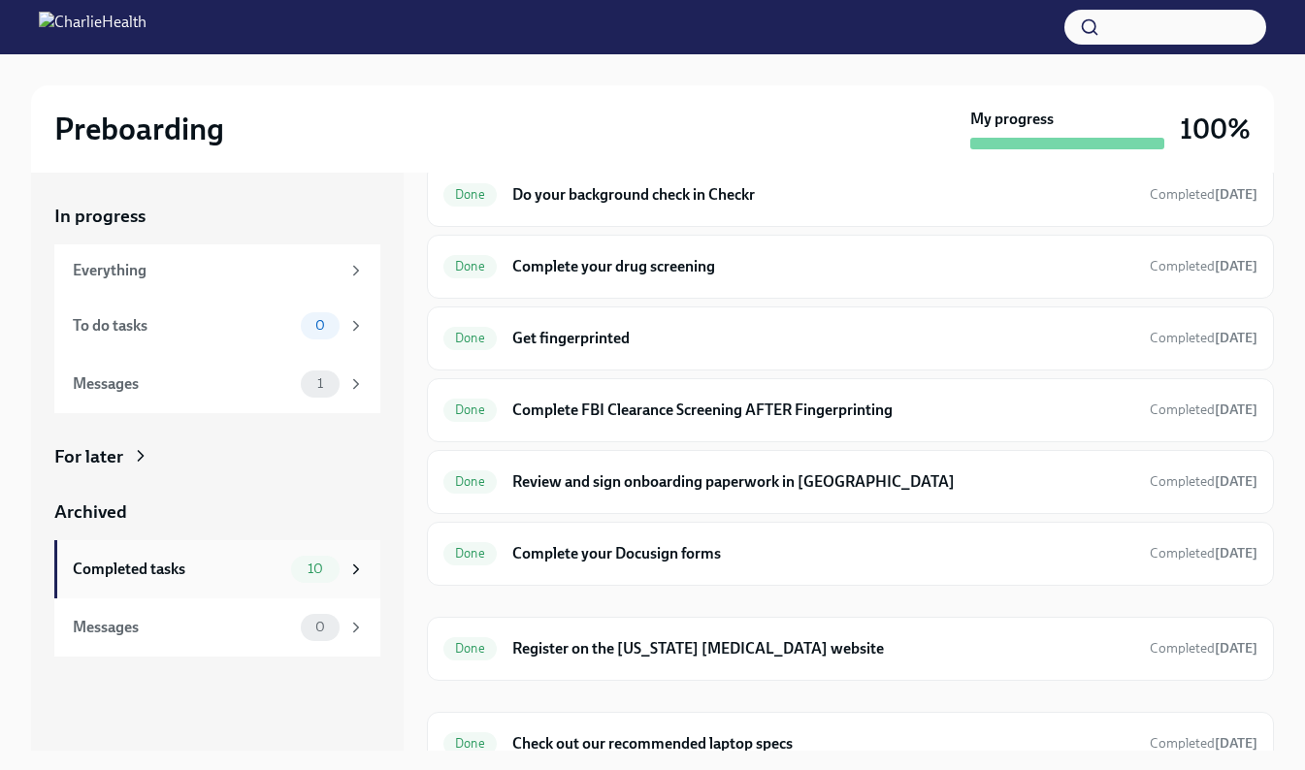
scroll to position [249, 0]
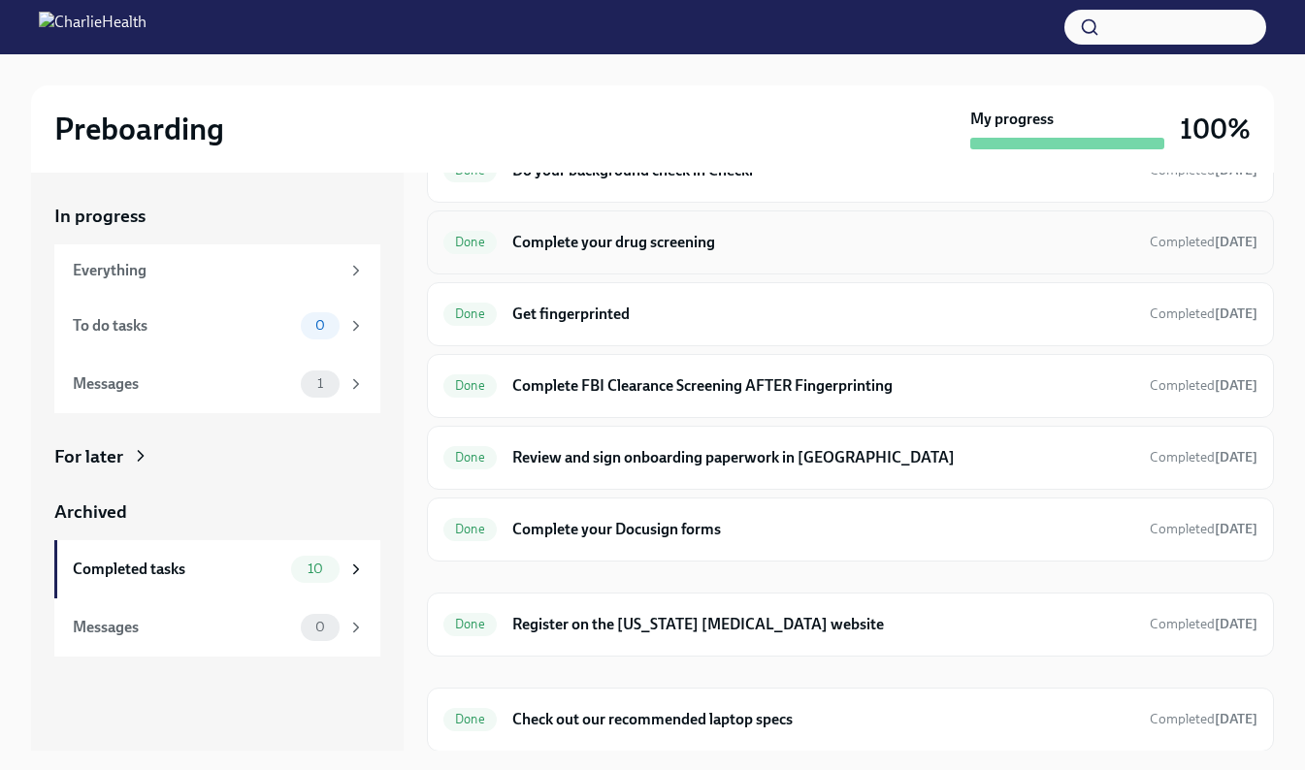
click at [778, 217] on div "Done Complete your drug screening Completed [DATE]" at bounding box center [850, 242] width 847 height 64
click at [710, 254] on div "Done Complete your drug screening Completed [DATE]" at bounding box center [850, 242] width 814 height 31
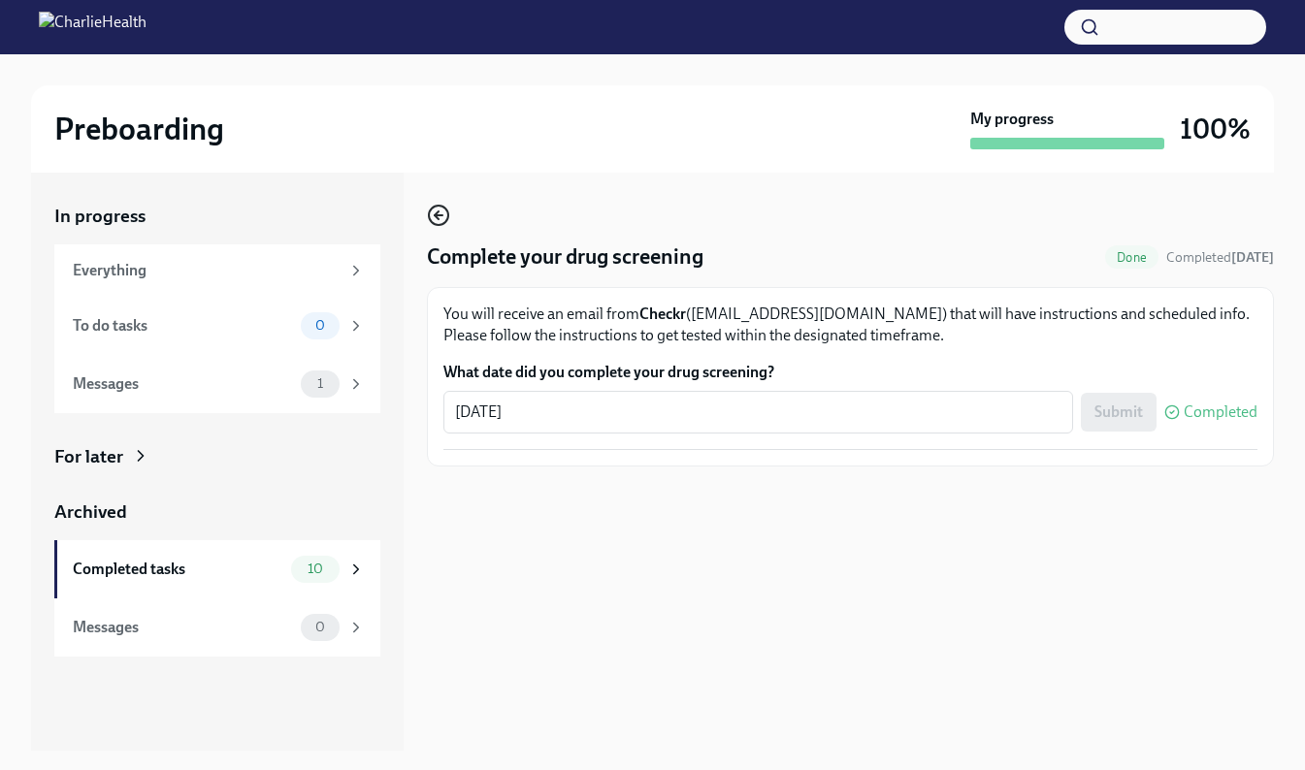
click at [447, 212] on circle "button" at bounding box center [438, 215] width 19 height 19
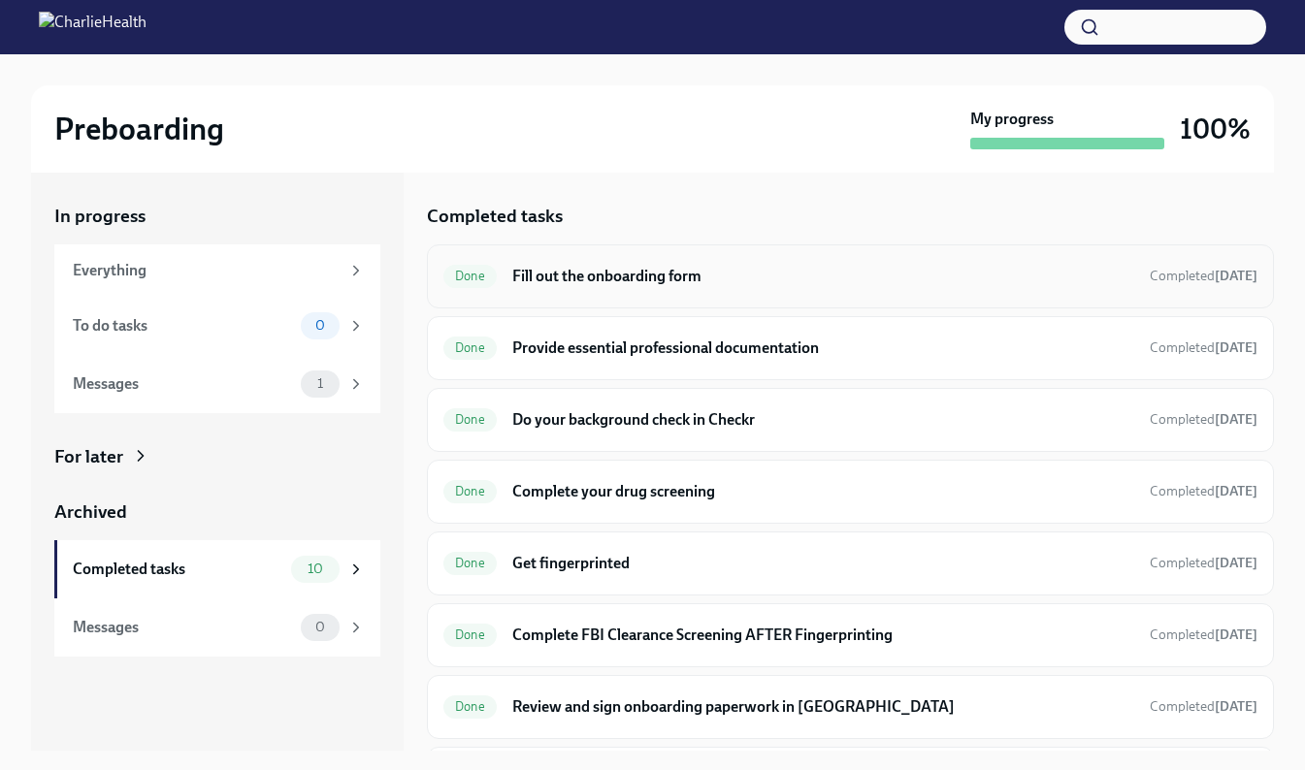
click at [1149, 275] on span "Completed [DATE]" at bounding box center [1203, 276] width 108 height 16
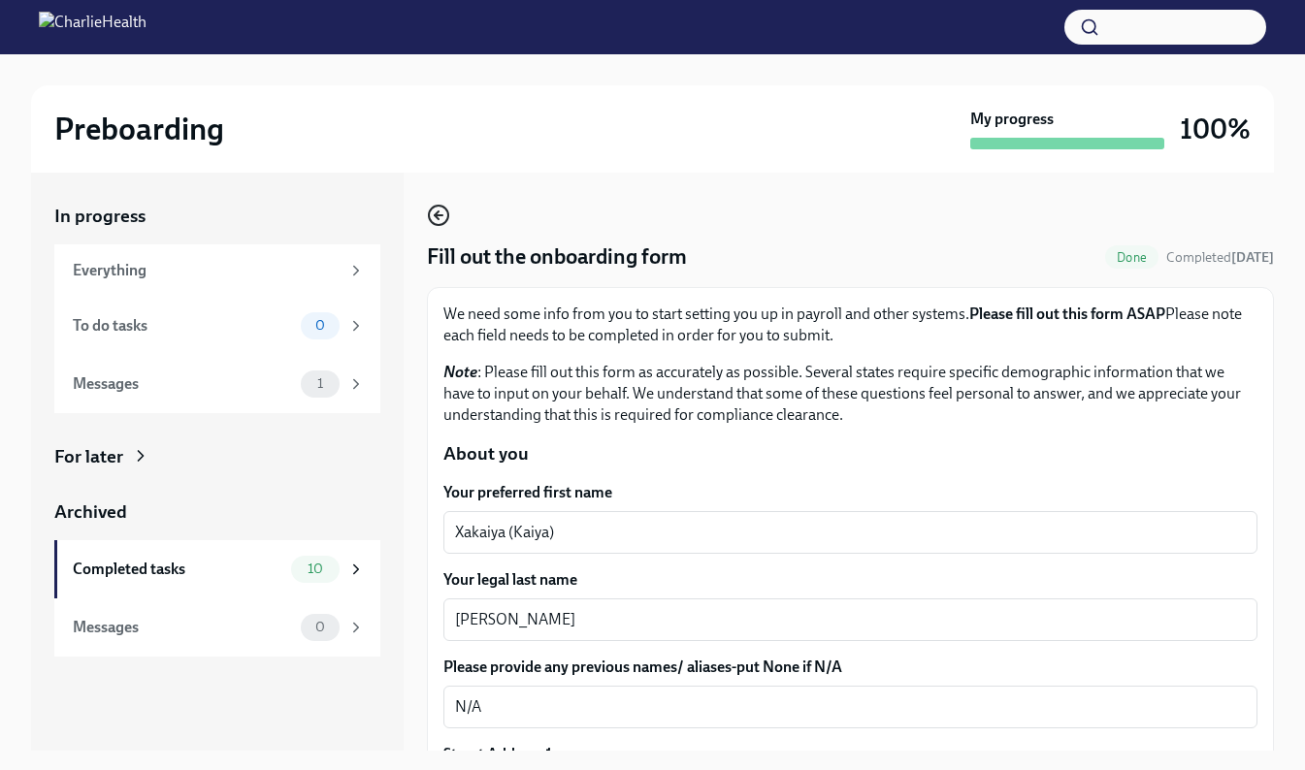
click at [442, 218] on icon "button" at bounding box center [438, 215] width 23 height 23
